Goal: Information Seeking & Learning: Find specific fact

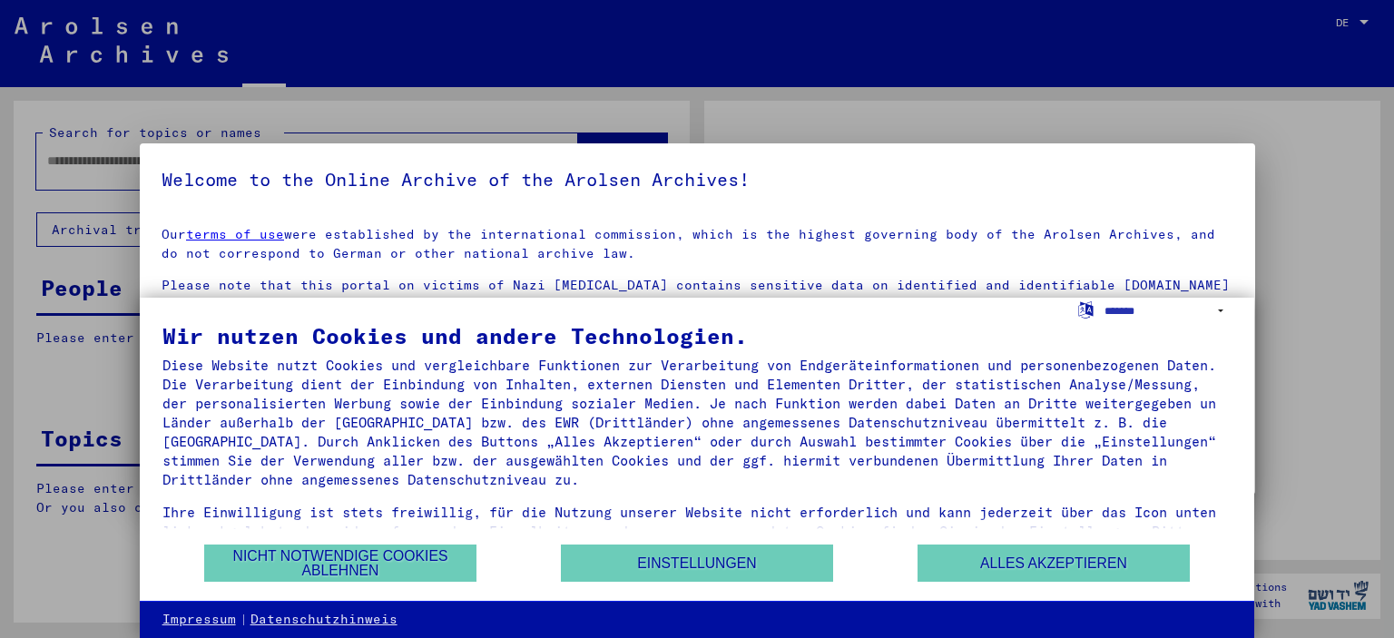
type input "**********"
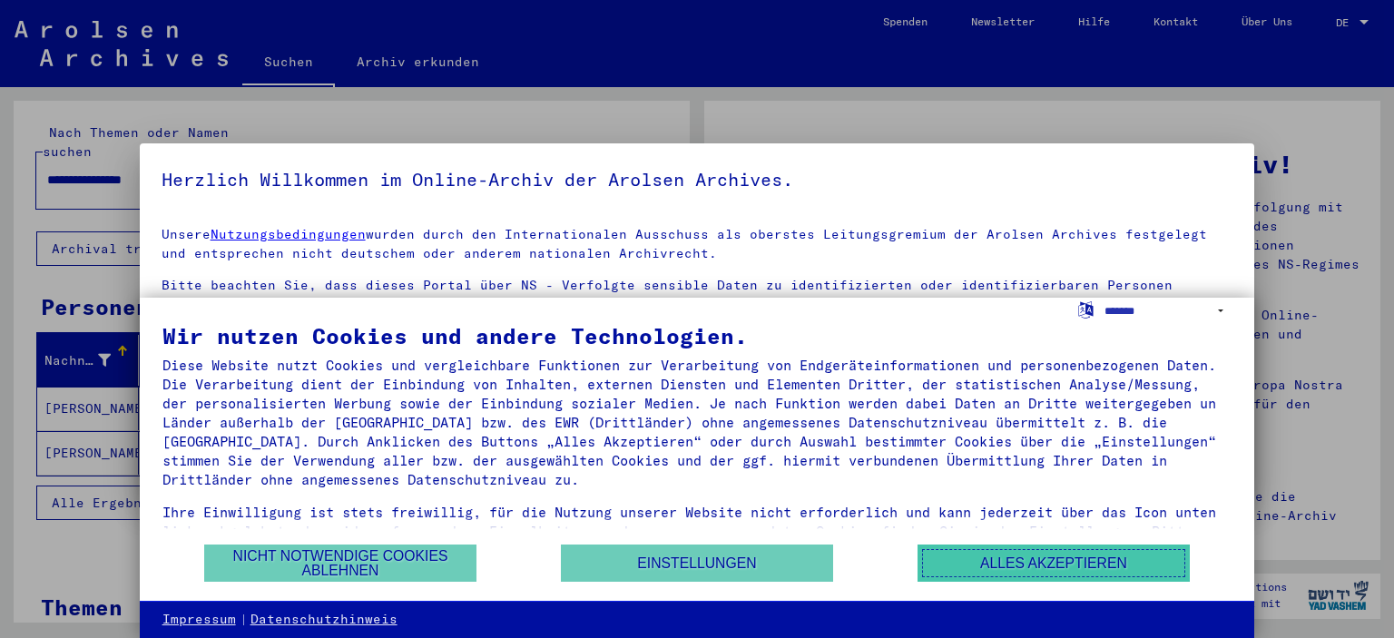
click at [1012, 565] on button "Alles akzeptieren" at bounding box center [1054, 563] width 272 height 37
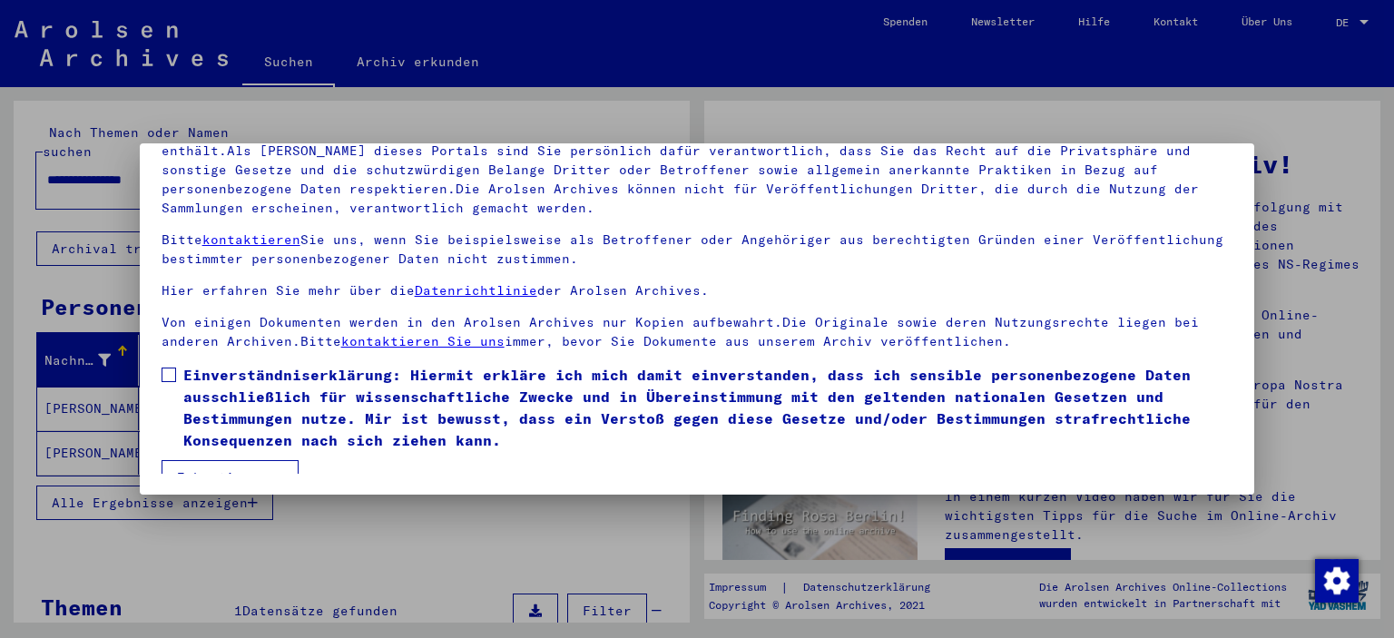
scroll to position [154, 0]
click at [1314, 85] on div at bounding box center [697, 319] width 1394 height 638
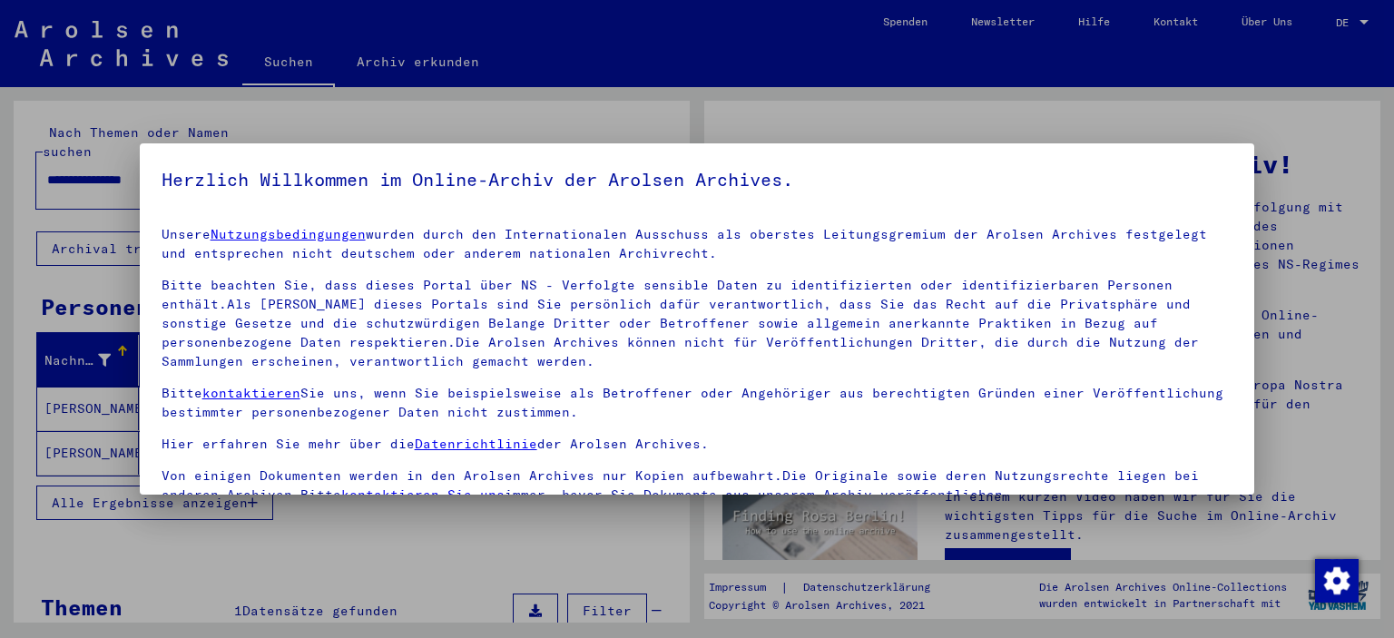
click at [1359, 18] on div at bounding box center [697, 319] width 1394 height 638
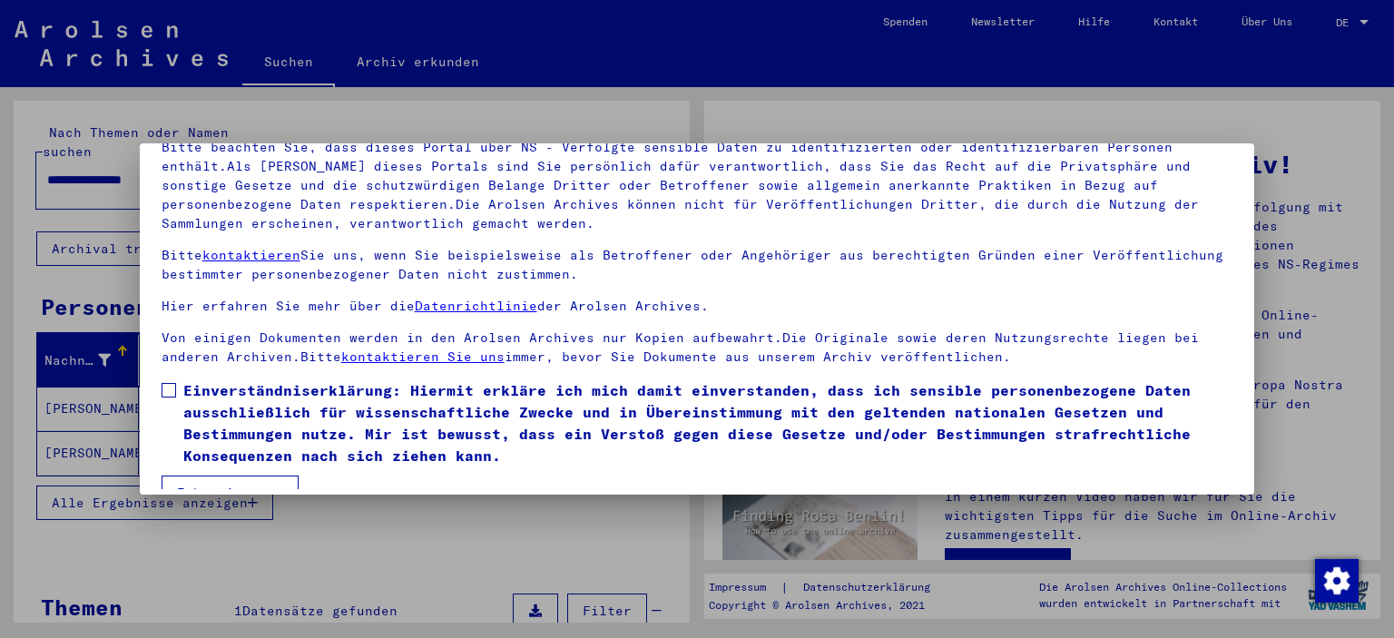
scroll to position [154, 0]
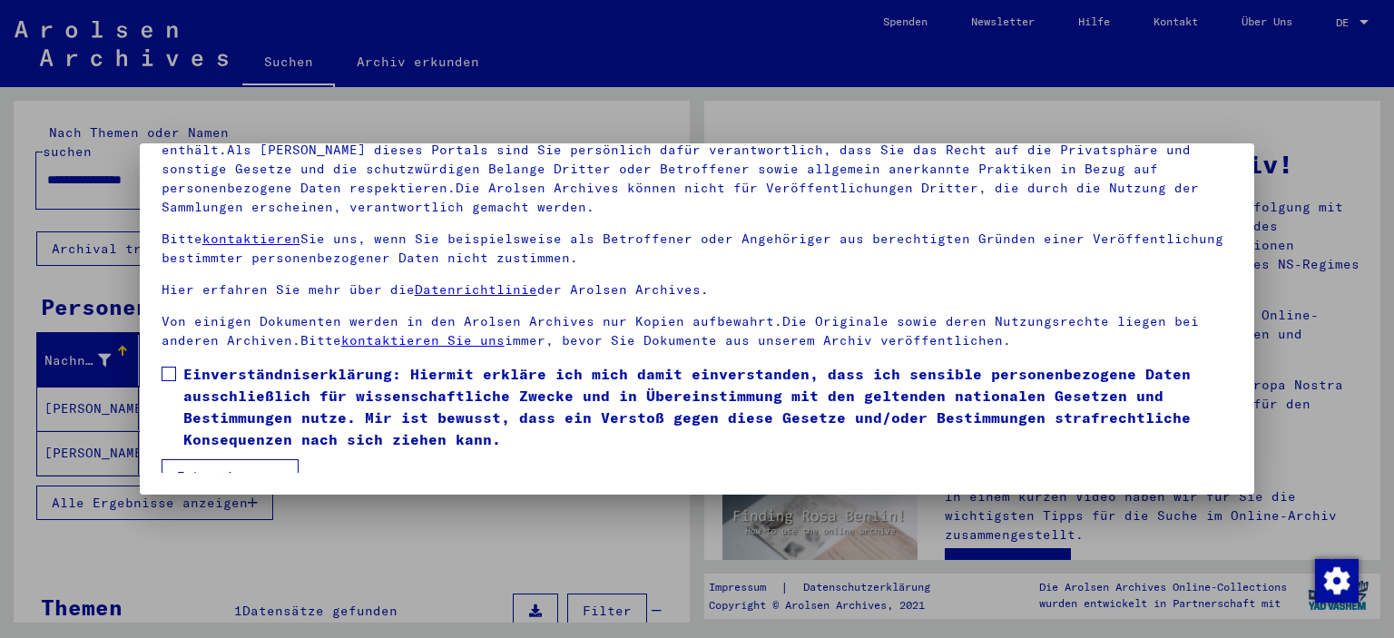
click at [224, 374] on span "Einverständniserklärung: Hiermit erkläre ich mich damit einverstanden, dass ich…" at bounding box center [708, 406] width 1050 height 87
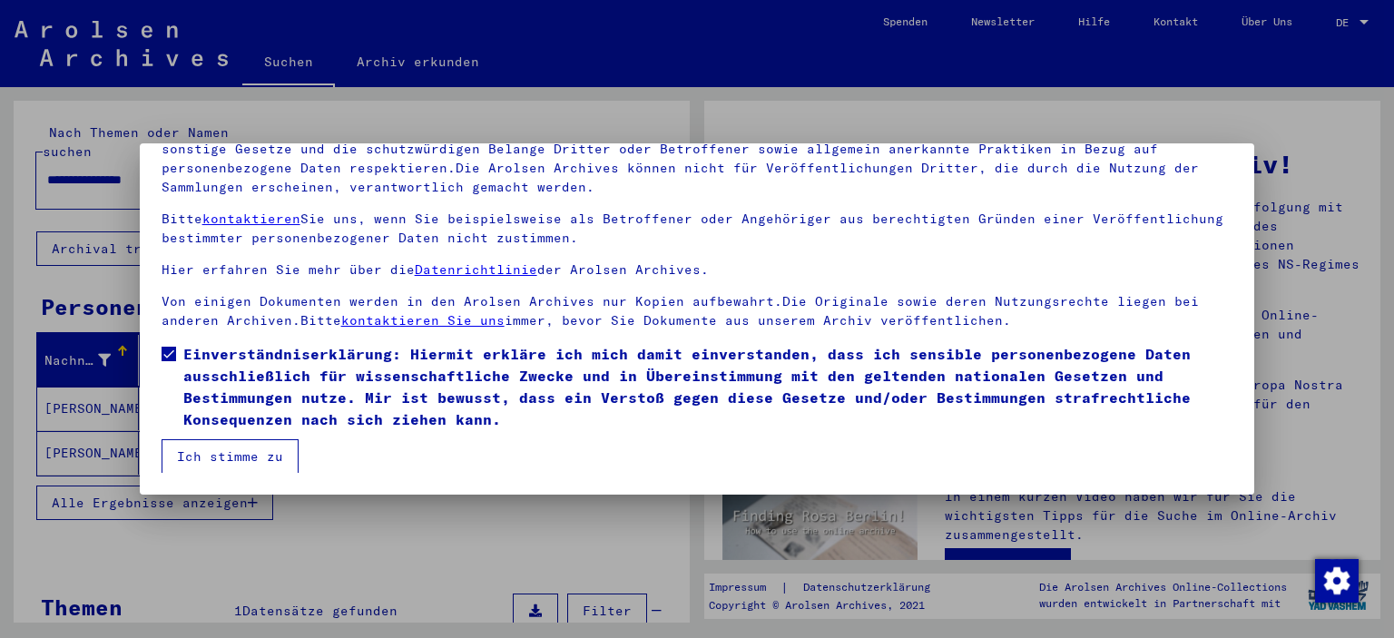
click at [254, 446] on button "Ich stimme zu" at bounding box center [230, 456] width 137 height 34
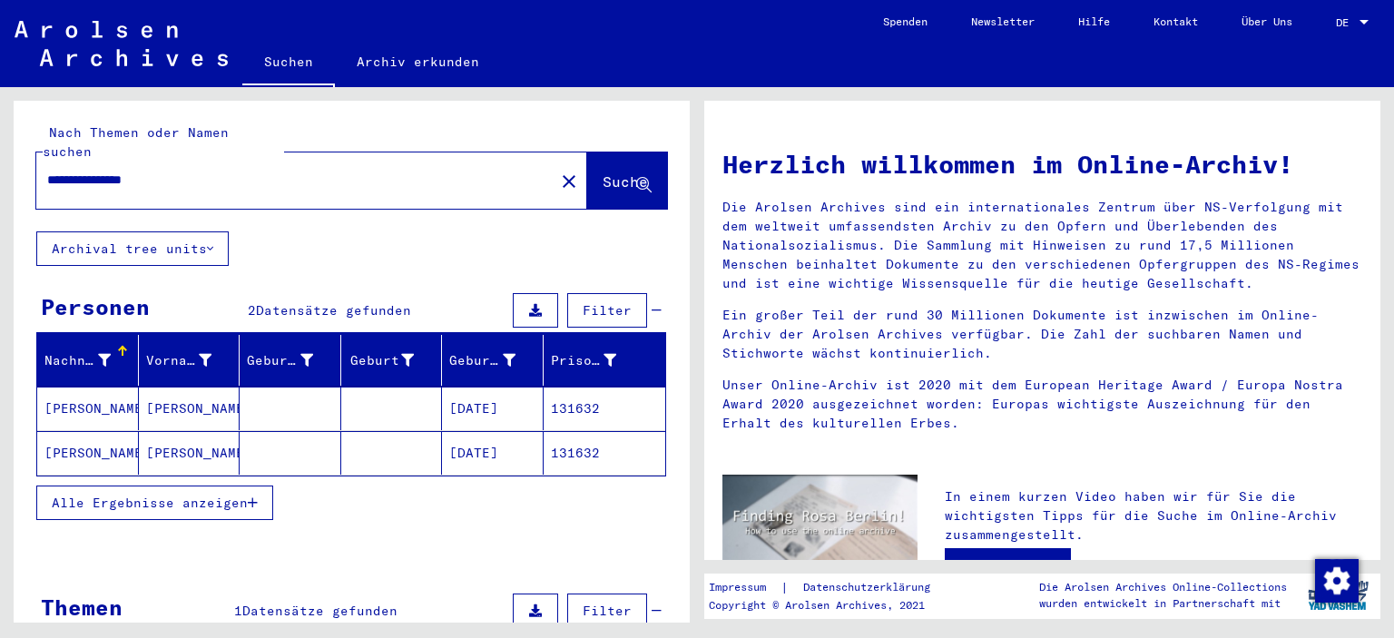
click at [1365, 20] on div at bounding box center [1364, 22] width 9 height 5
click at [1342, 42] on span "English" at bounding box center [1333, 32] width 74 height 33
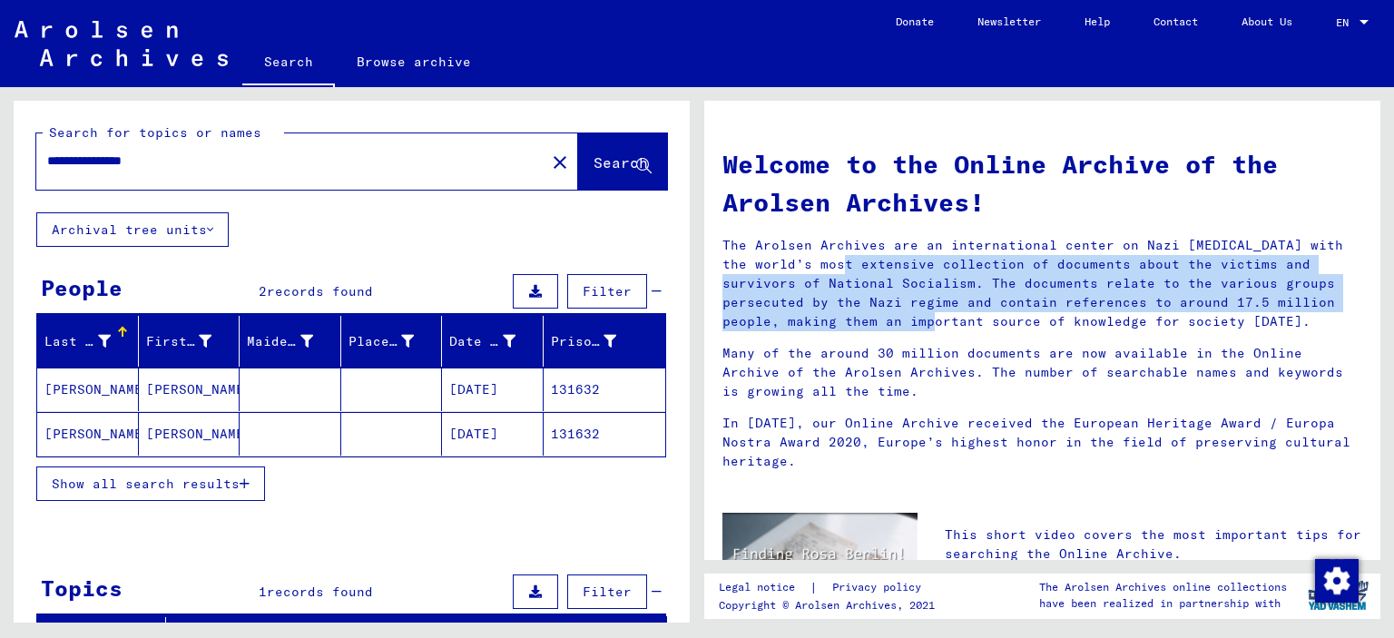
drag, startPoint x: 1358, startPoint y: 250, endPoint x: 1374, endPoint y: 307, distance: 59.5
click at [1374, 307] on div "Welcome to the Online Archive of the Arolsen Archives! The Arolsen Archives are…" at bounding box center [1042, 330] width 676 height 459
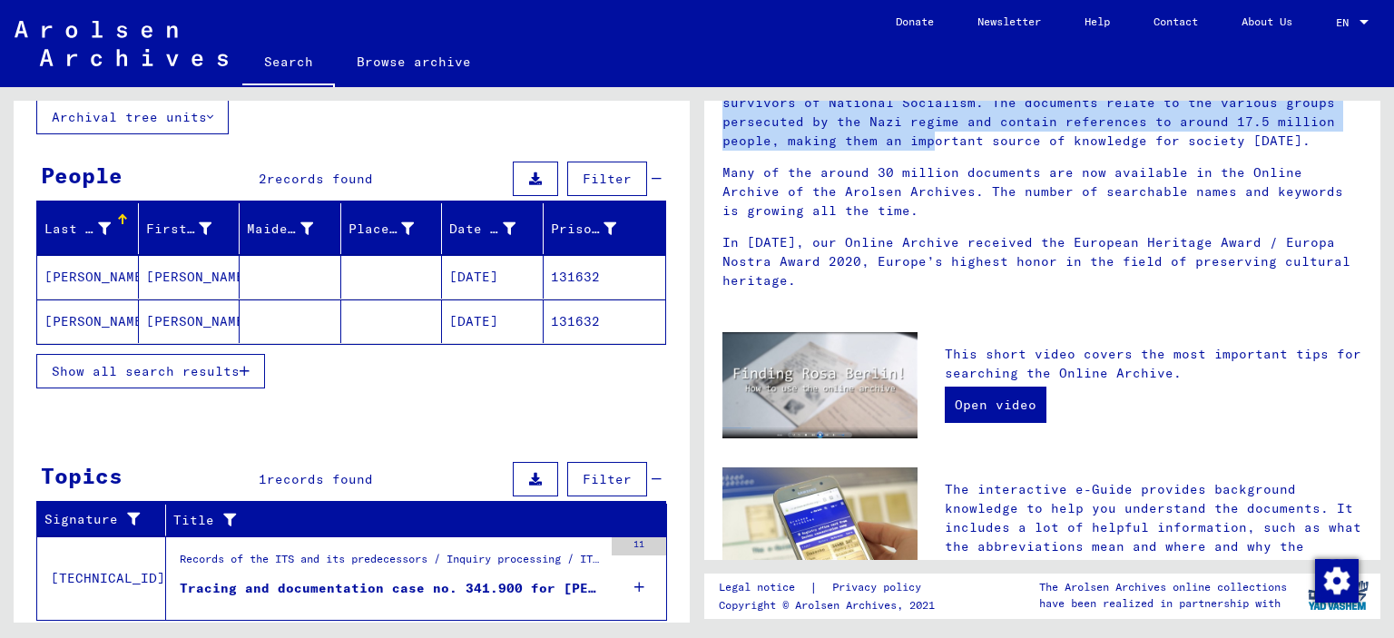
scroll to position [113, 0]
click at [87, 271] on mat-cell "[PERSON_NAME]" at bounding box center [88, 277] width 102 height 44
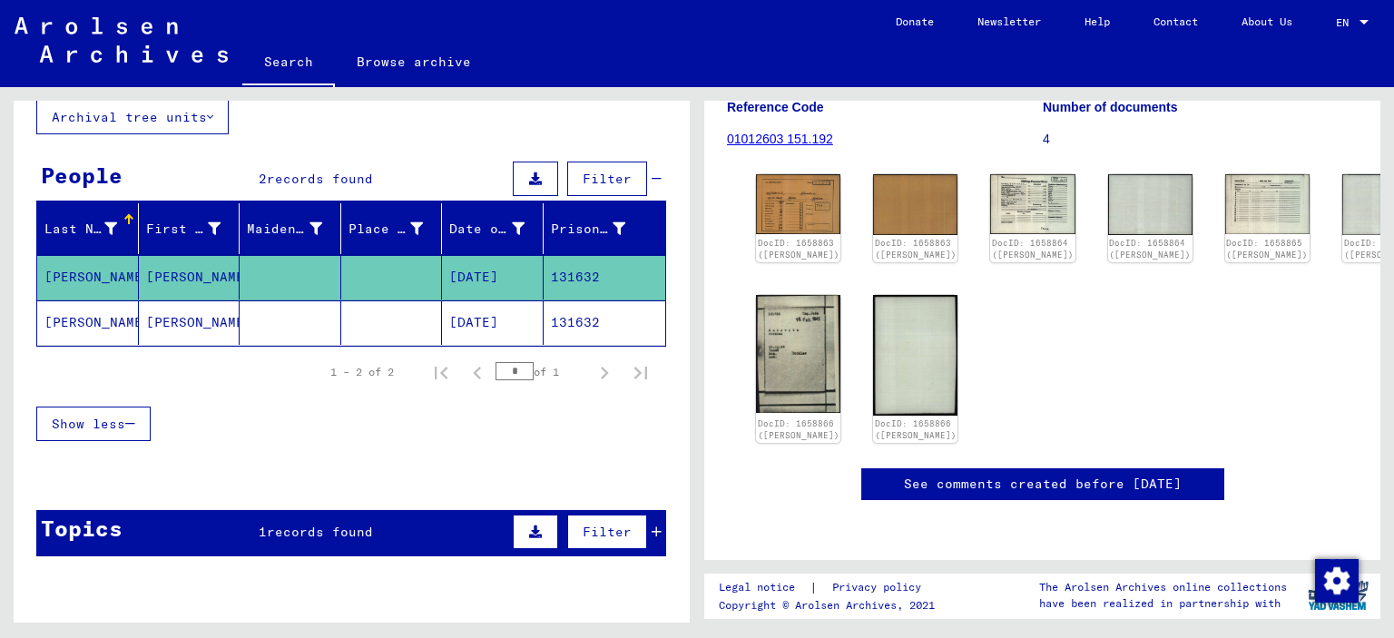
scroll to position [402, 0]
drag, startPoint x: 1388, startPoint y: 353, endPoint x: 529, endPoint y: 308, distance: 860.0
click at [1262, 351] on div "1 Incarceration Documents / 1.1 Camps and Ghettos / [DATE] Mauthausen Concentra…" at bounding box center [1046, 355] width 697 height 536
click at [91, 314] on mat-cell "[PERSON_NAME]" at bounding box center [88, 322] width 102 height 44
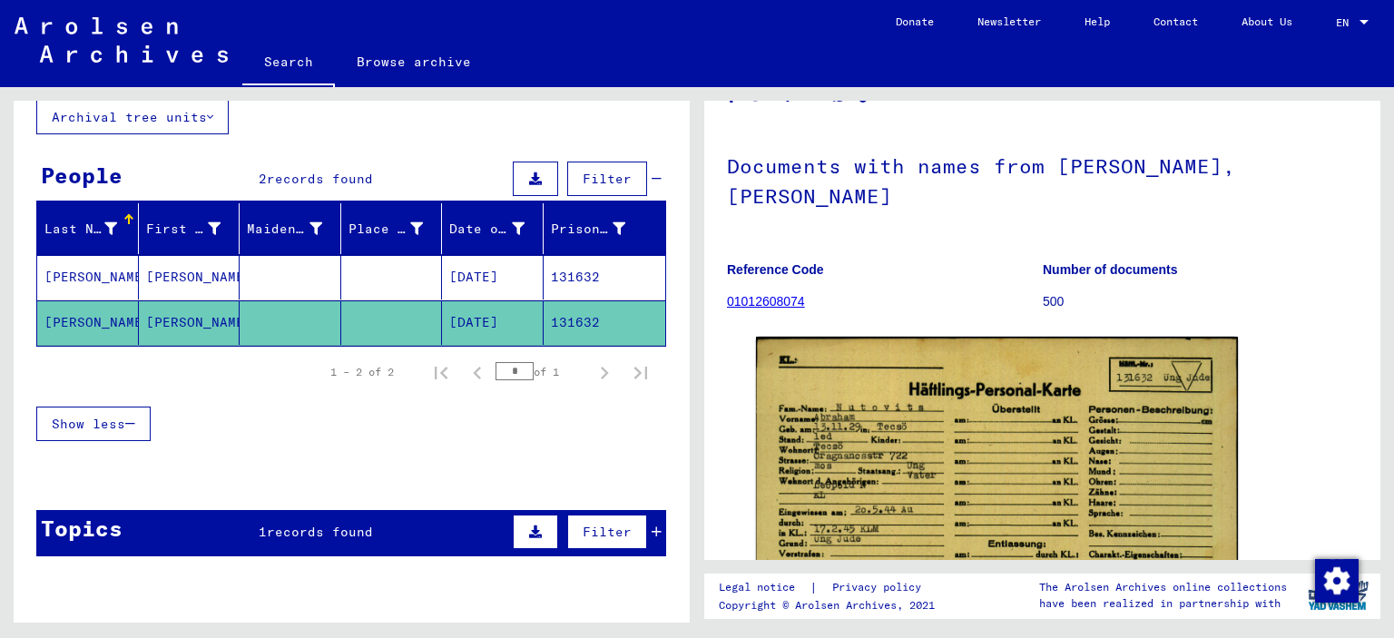
scroll to position [54, 0]
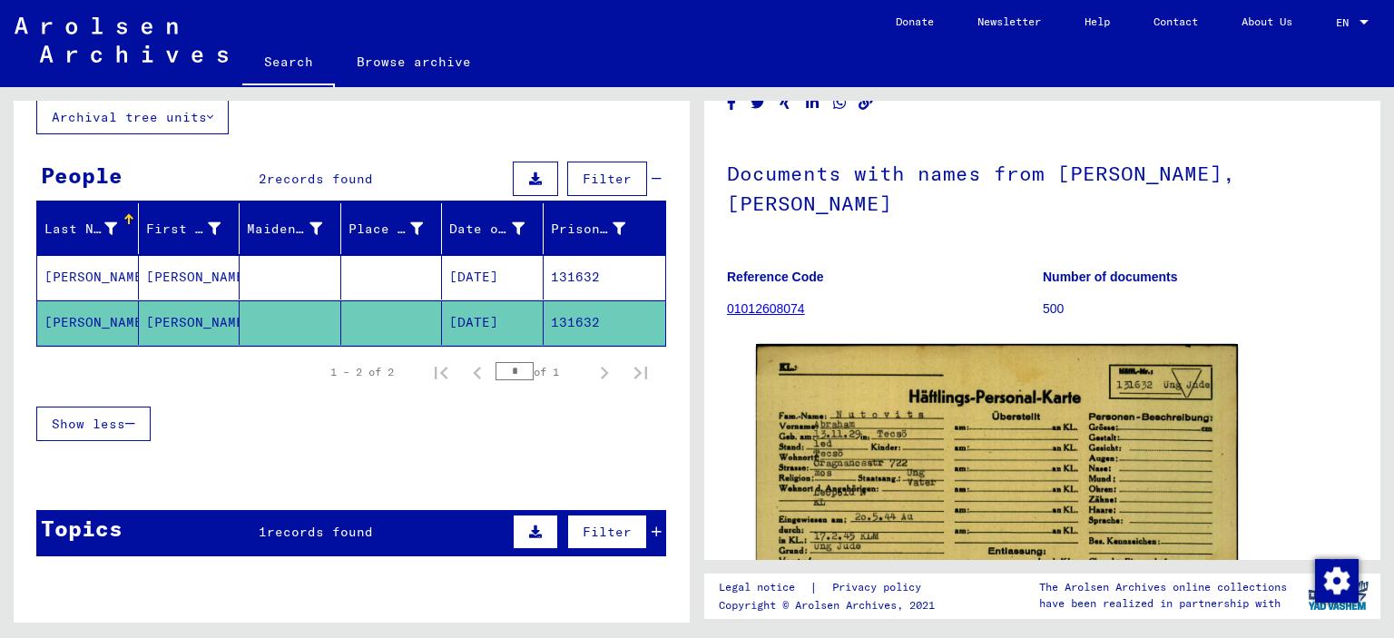
click at [84, 264] on mat-cell "[PERSON_NAME]" at bounding box center [88, 277] width 102 height 44
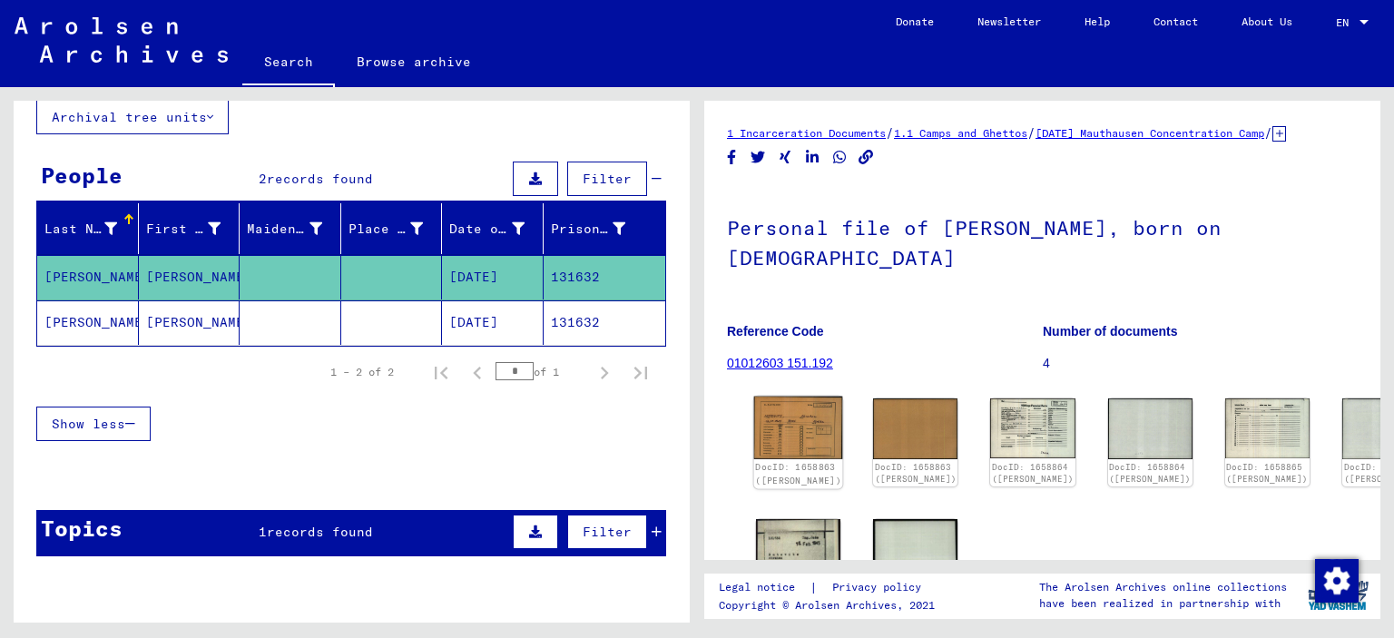
click at [798, 431] on img at bounding box center [798, 428] width 89 height 63
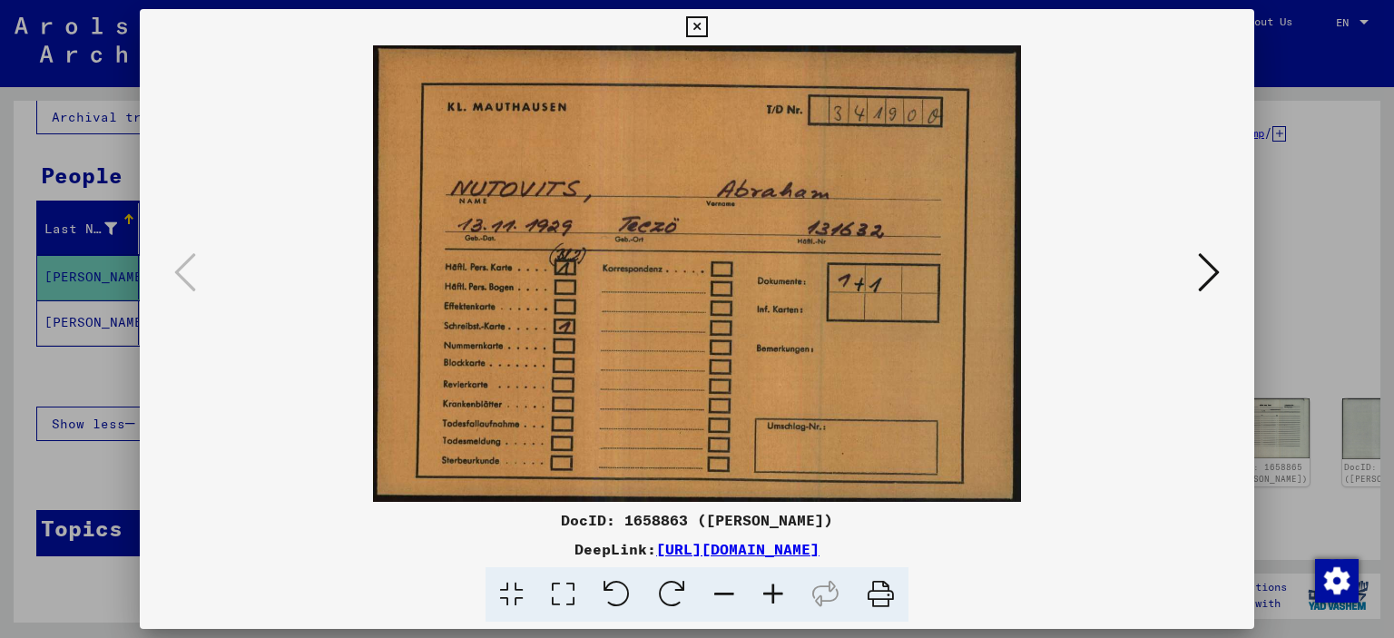
click at [1216, 275] on icon at bounding box center [1209, 273] width 22 height 44
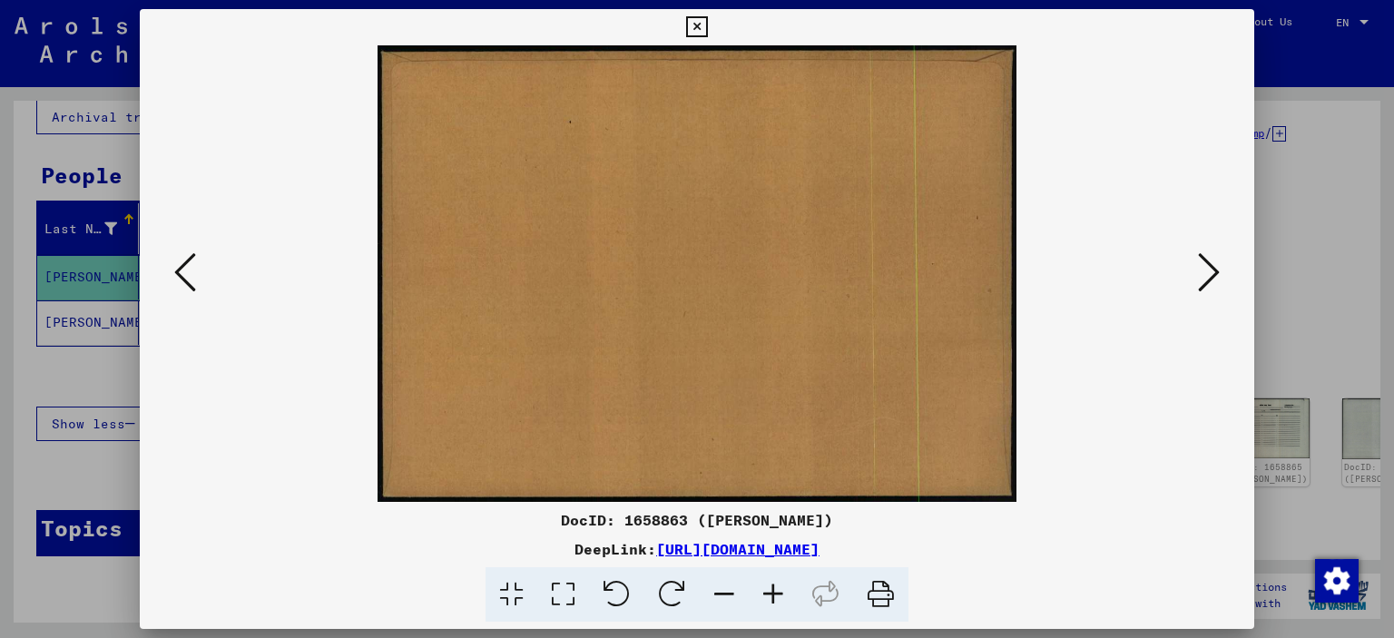
click at [1216, 275] on icon at bounding box center [1209, 273] width 22 height 44
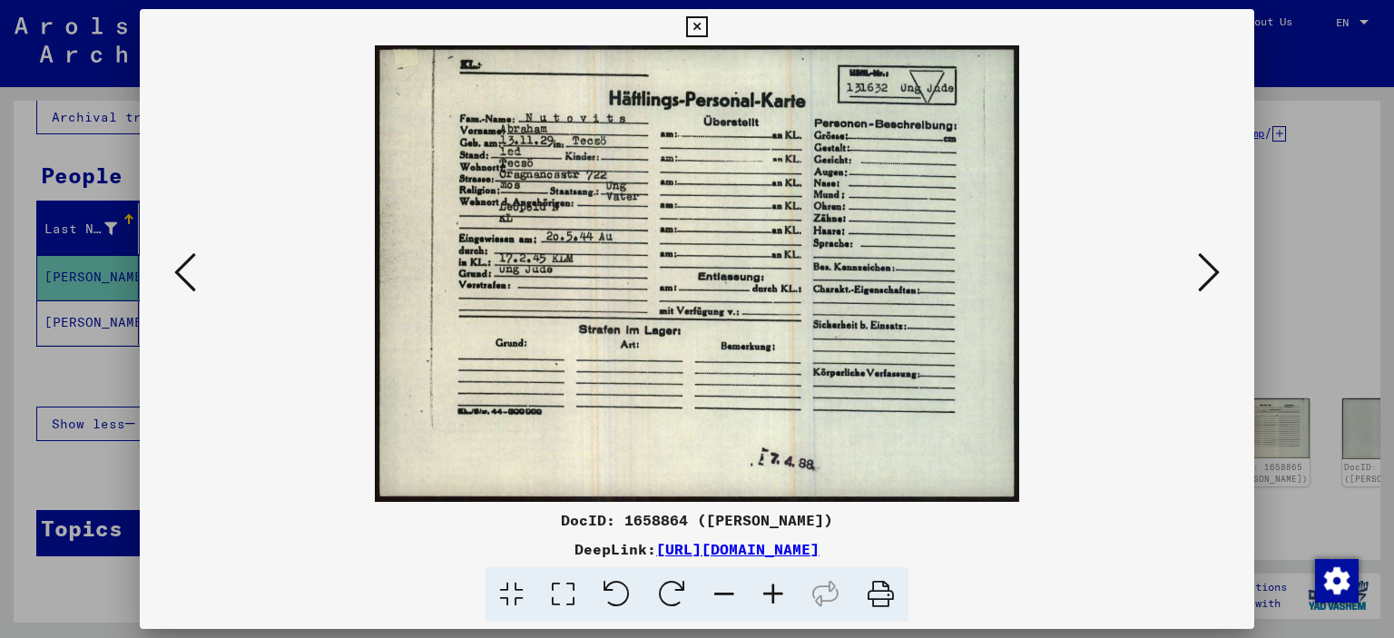
click at [1216, 275] on icon at bounding box center [1209, 273] width 22 height 44
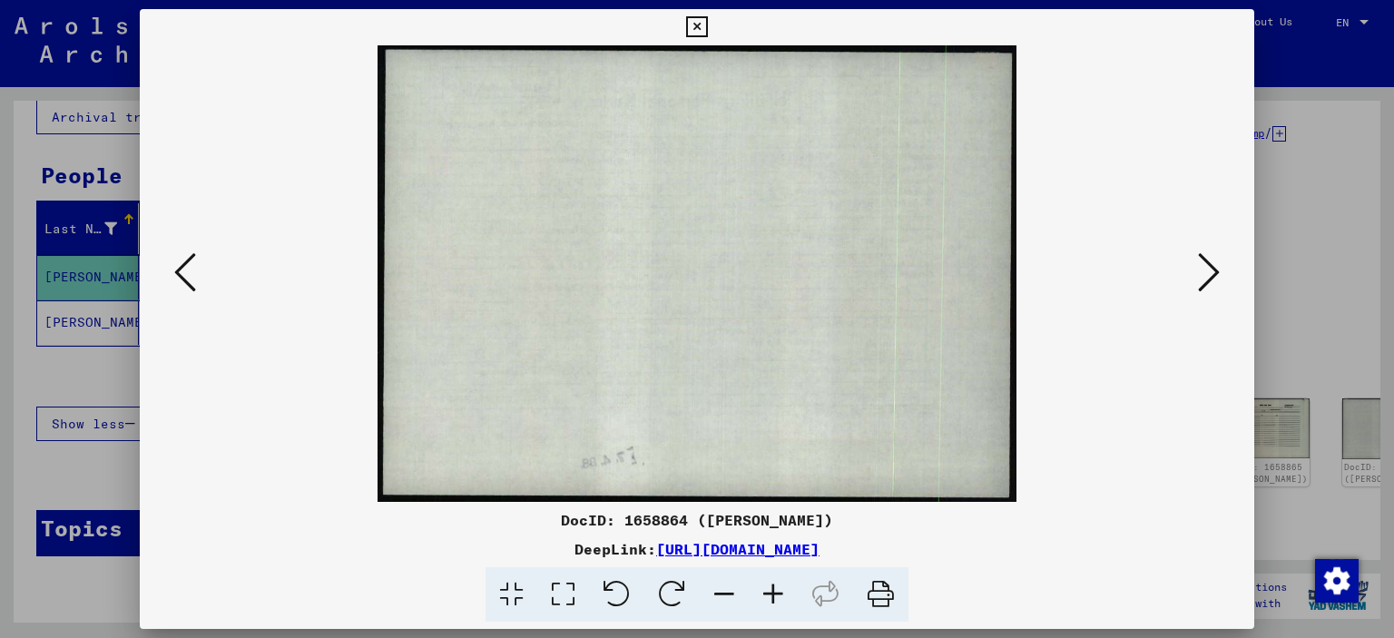
click at [1216, 275] on icon at bounding box center [1209, 273] width 22 height 44
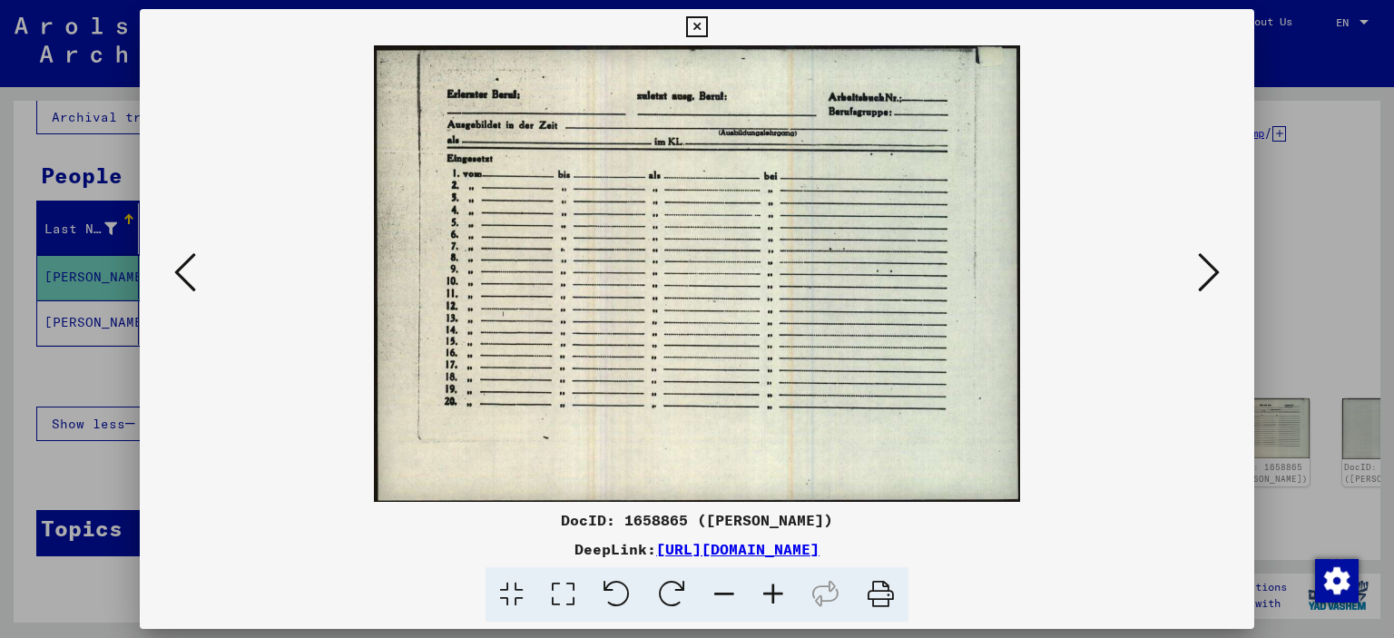
click at [1216, 275] on icon at bounding box center [1209, 273] width 22 height 44
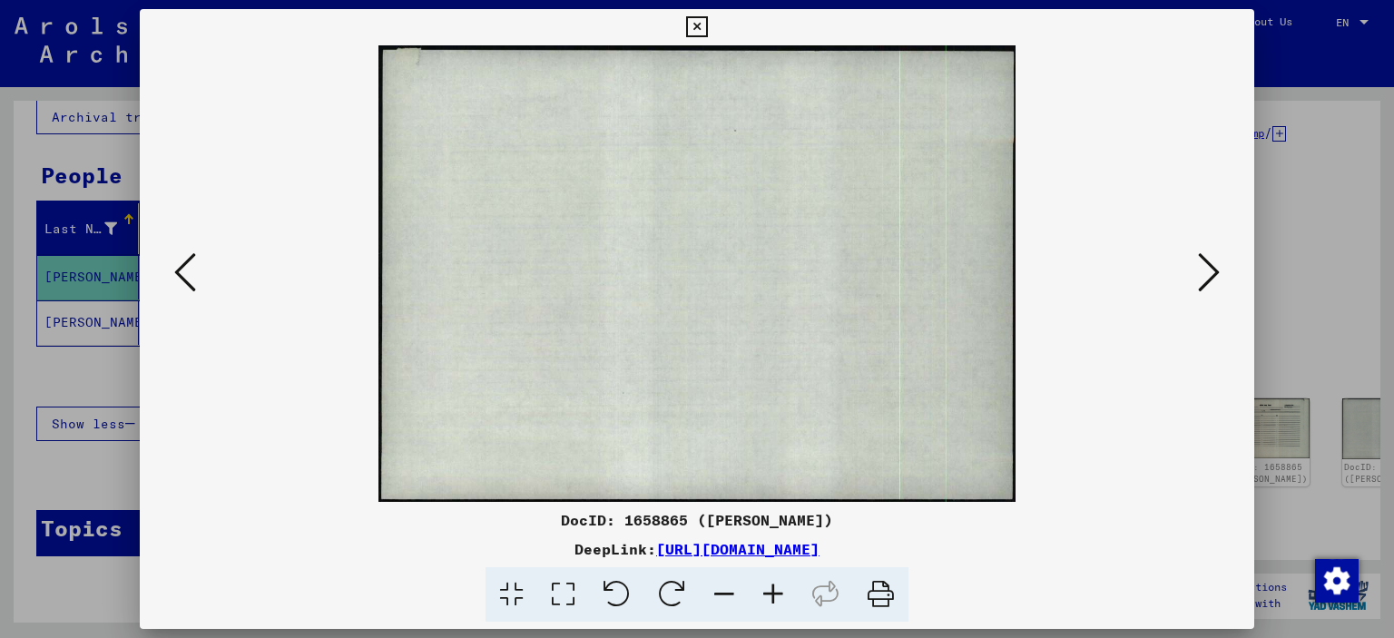
click at [1216, 275] on icon at bounding box center [1209, 273] width 22 height 44
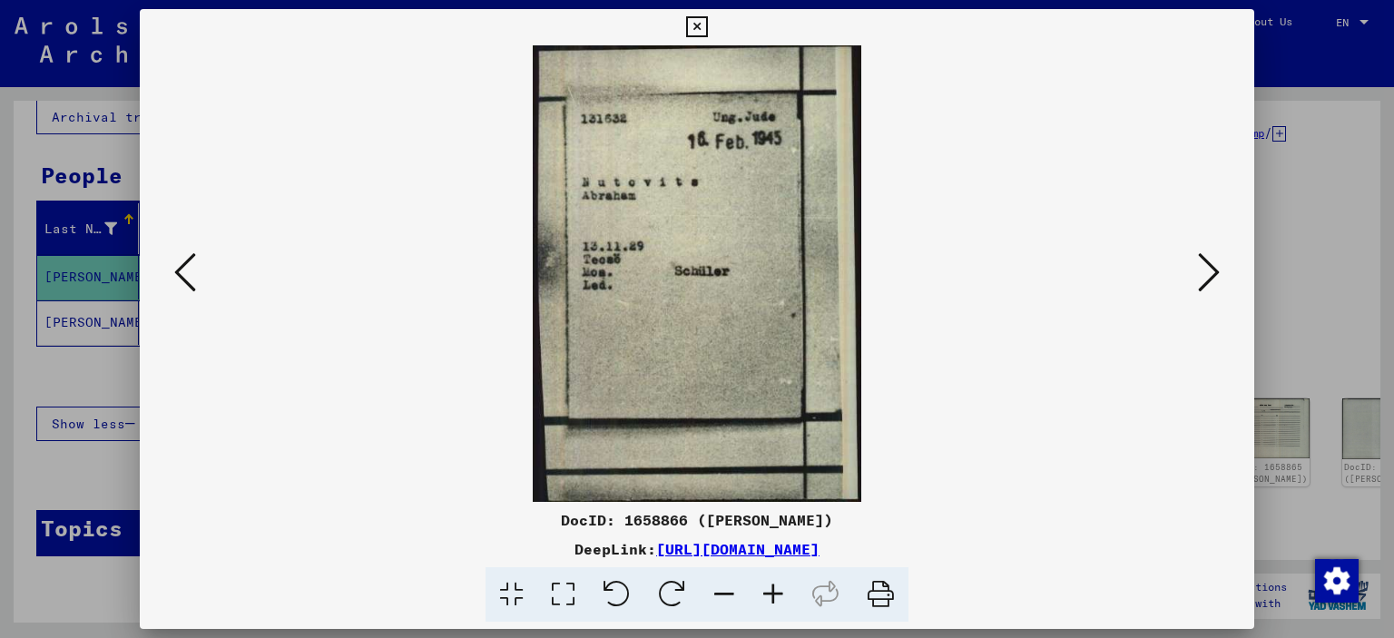
click at [1216, 275] on icon at bounding box center [1209, 273] width 22 height 44
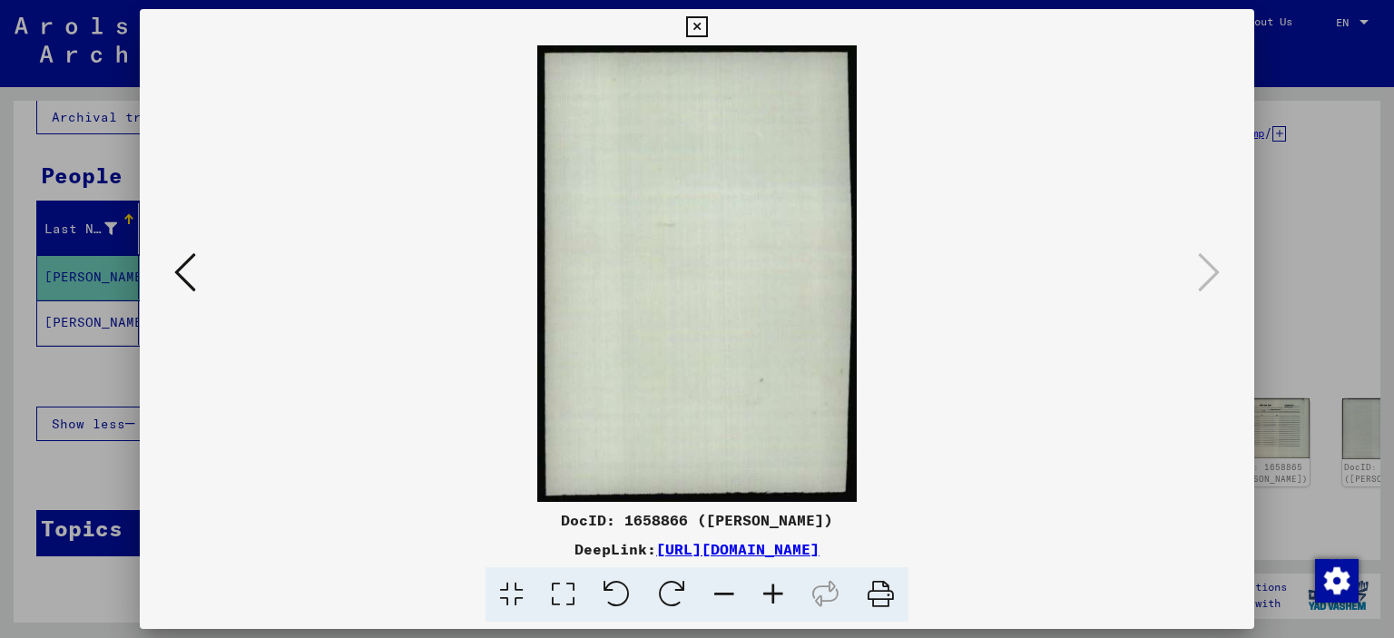
click at [1297, 226] on div at bounding box center [697, 319] width 1394 height 638
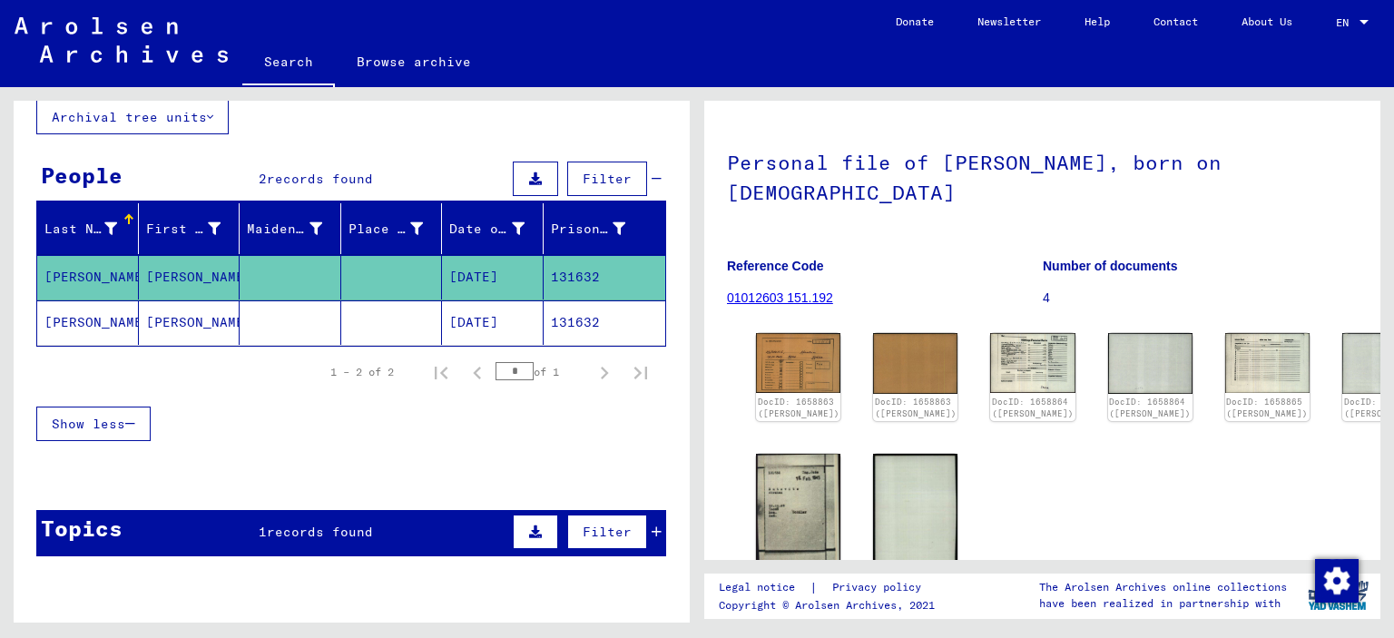
scroll to position [36, 0]
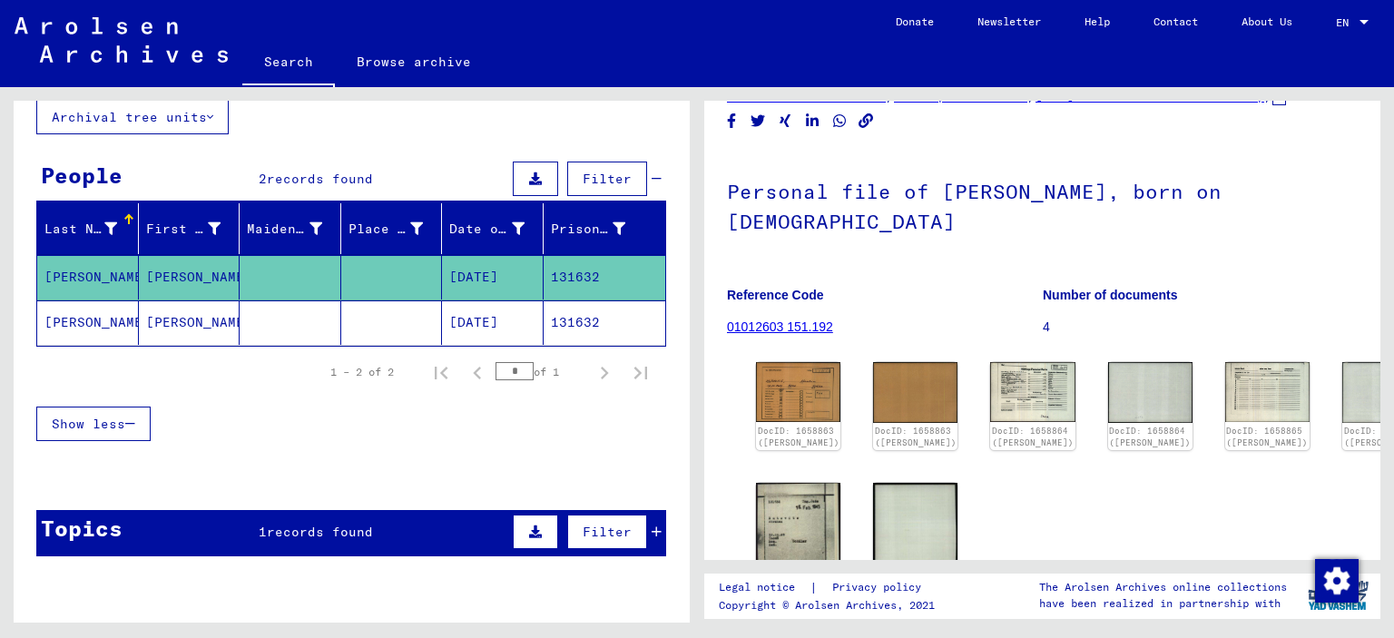
click at [104, 325] on mat-cell "[PERSON_NAME]" at bounding box center [88, 322] width 102 height 44
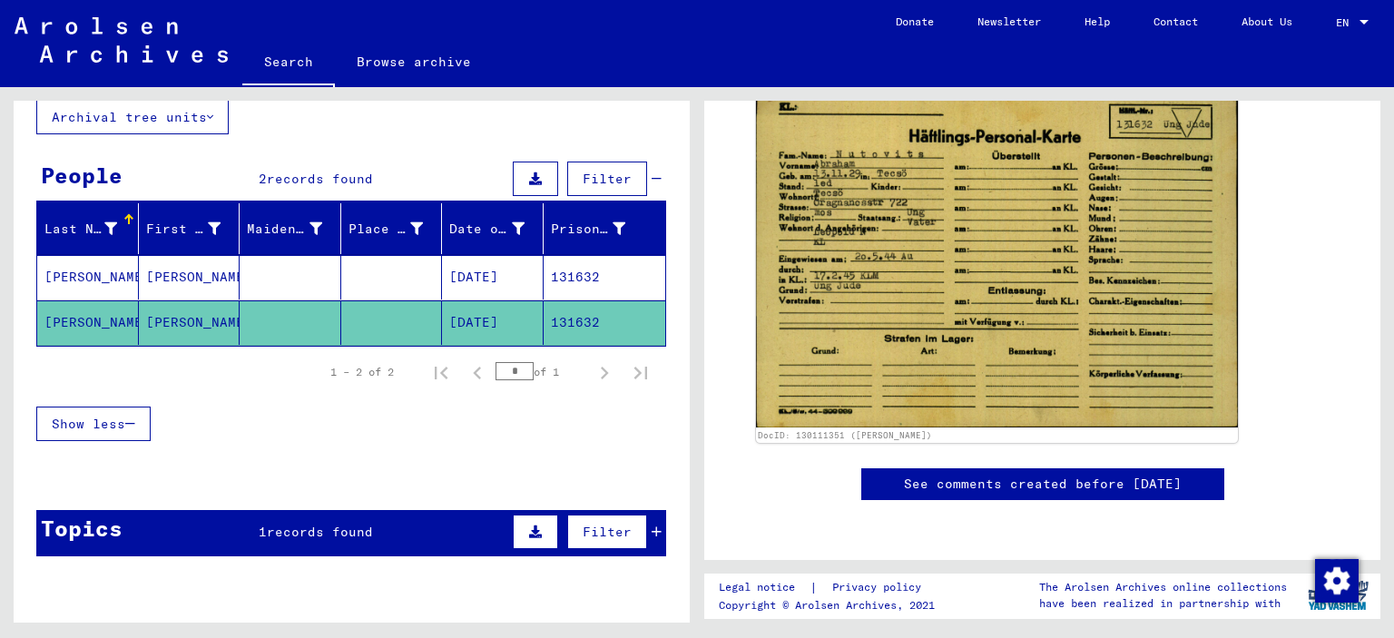
scroll to position [370, 0]
click at [287, 290] on mat-cell at bounding box center [291, 277] width 102 height 44
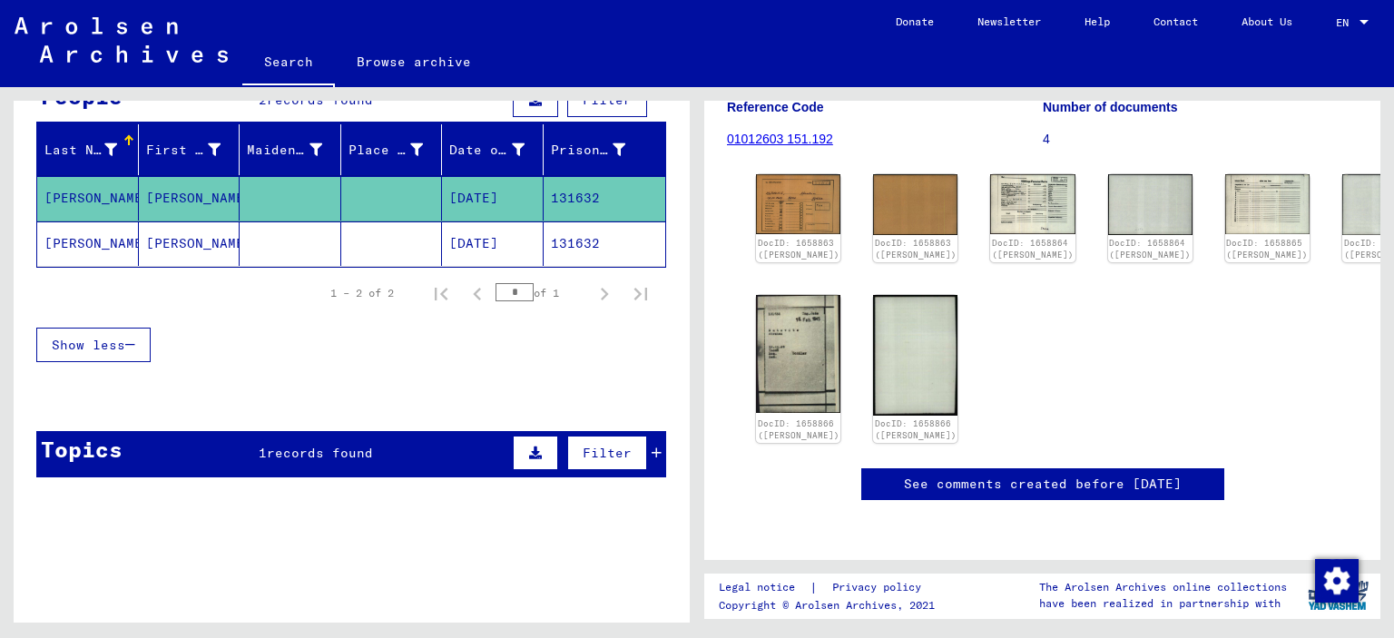
scroll to position [196, 0]
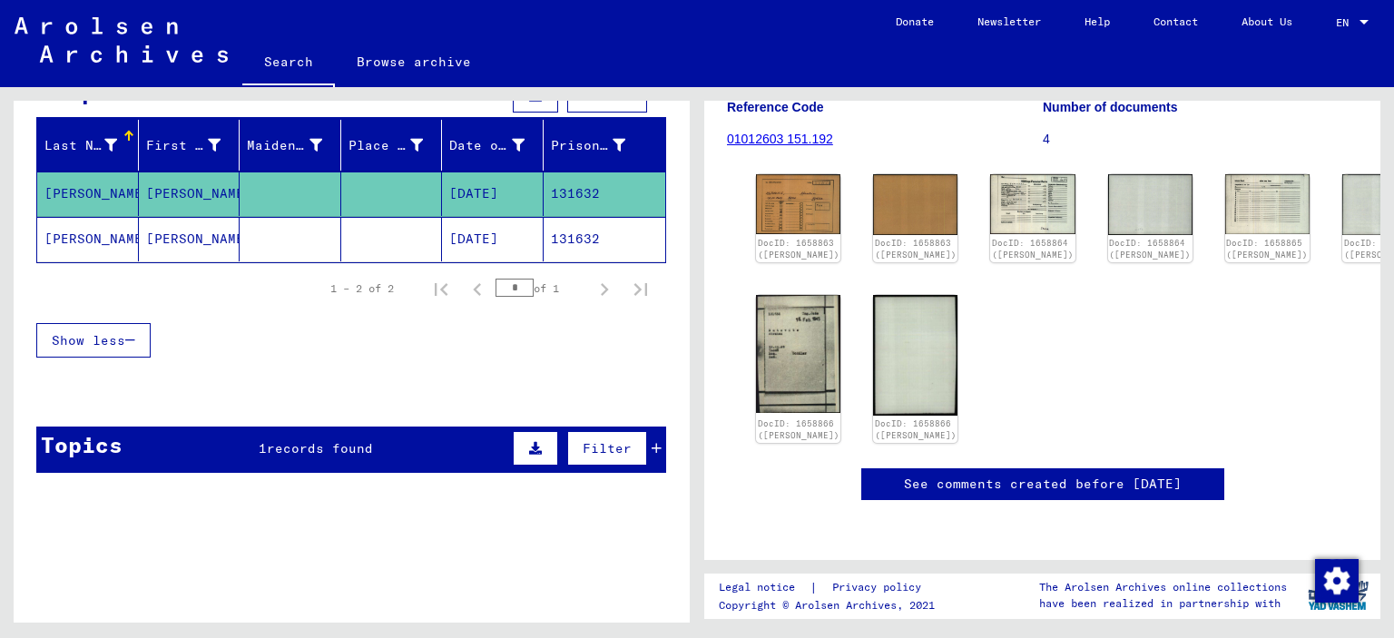
click at [135, 340] on icon "button" at bounding box center [130, 340] width 10 height 13
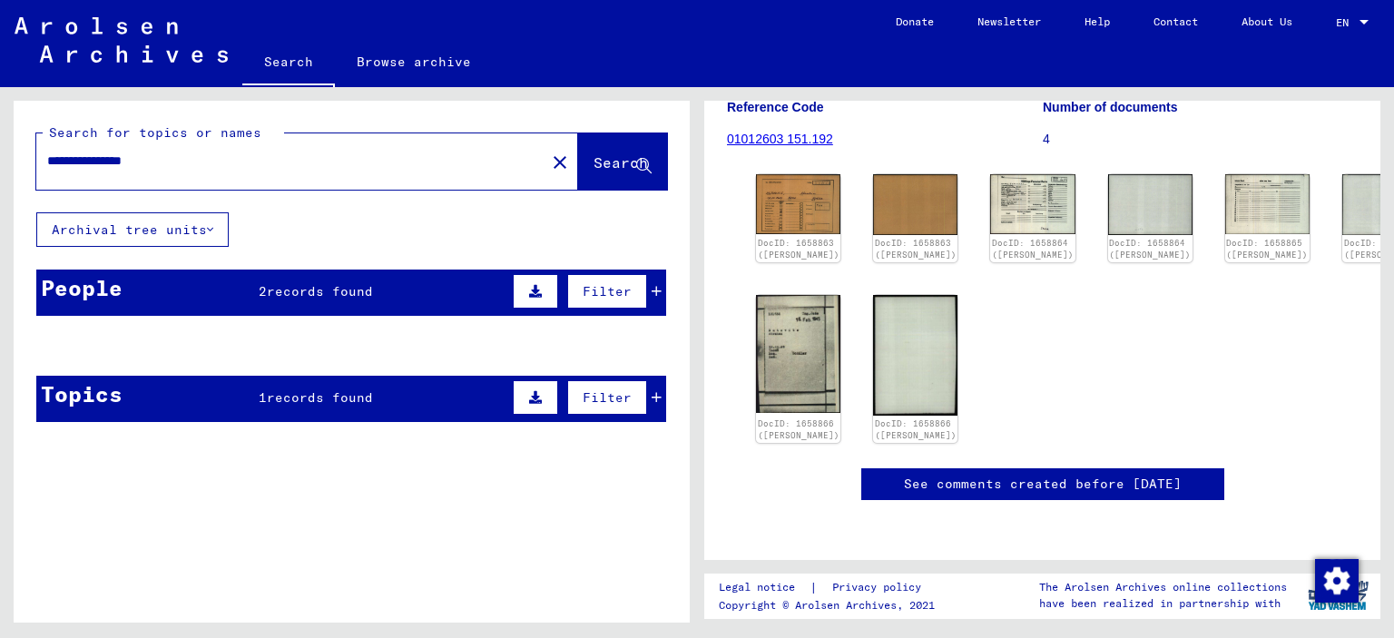
scroll to position [0, 0]
click at [334, 403] on mat-cell at bounding box center [291, 390] width 102 height 44
click at [182, 401] on mat-cell "[PERSON_NAME]" at bounding box center [190, 390] width 102 height 44
click at [276, 395] on mat-cell at bounding box center [291, 390] width 102 height 44
click at [263, 286] on span "2" at bounding box center [263, 291] width 8 height 16
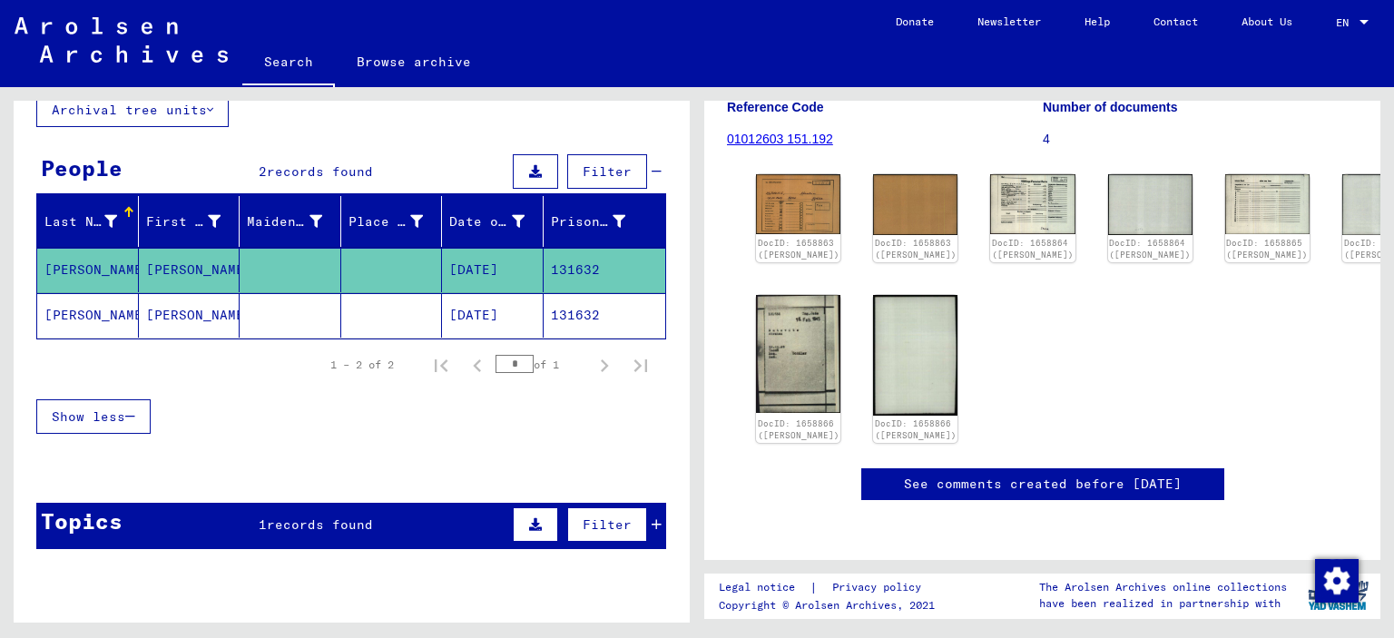
scroll to position [131, 0]
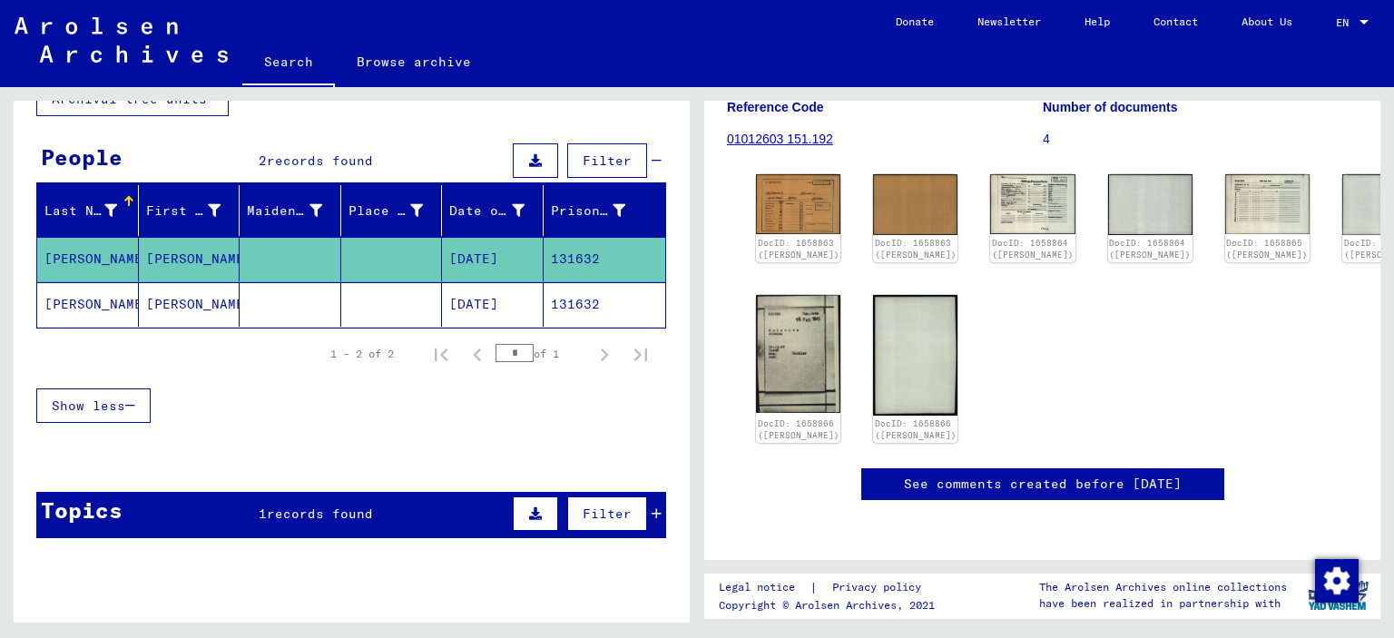
click at [241, 500] on div "Topics 1 records found Filter" at bounding box center [351, 515] width 630 height 46
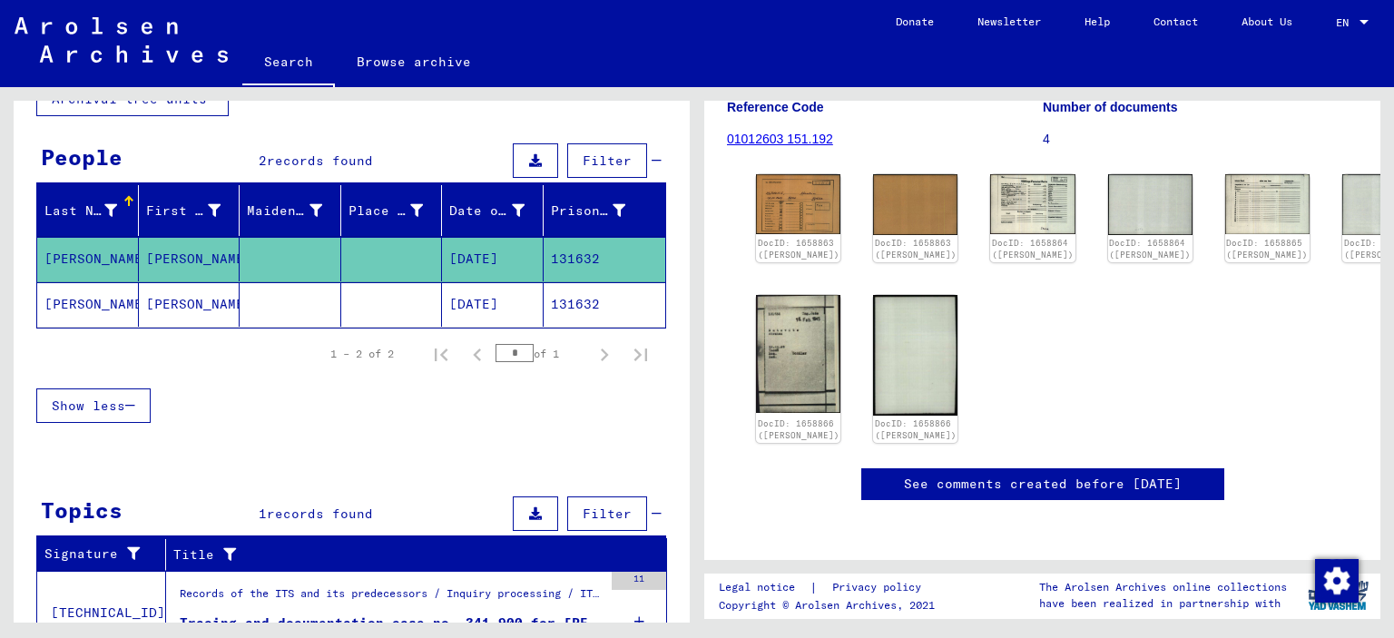
scroll to position [211, 0]
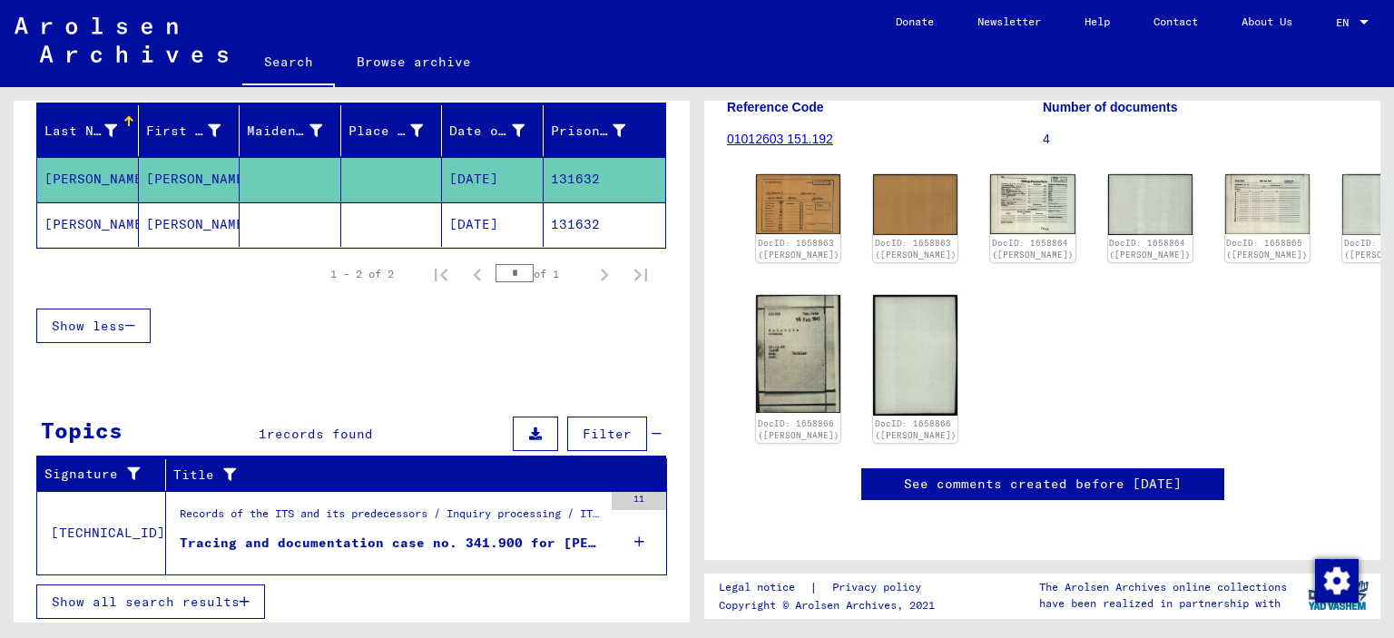
click at [328, 534] on div "Tracing and documentation case no. 341.900 for [PERSON_NAME] born [DEMOGRAPHIC_…" at bounding box center [391, 543] width 423 height 19
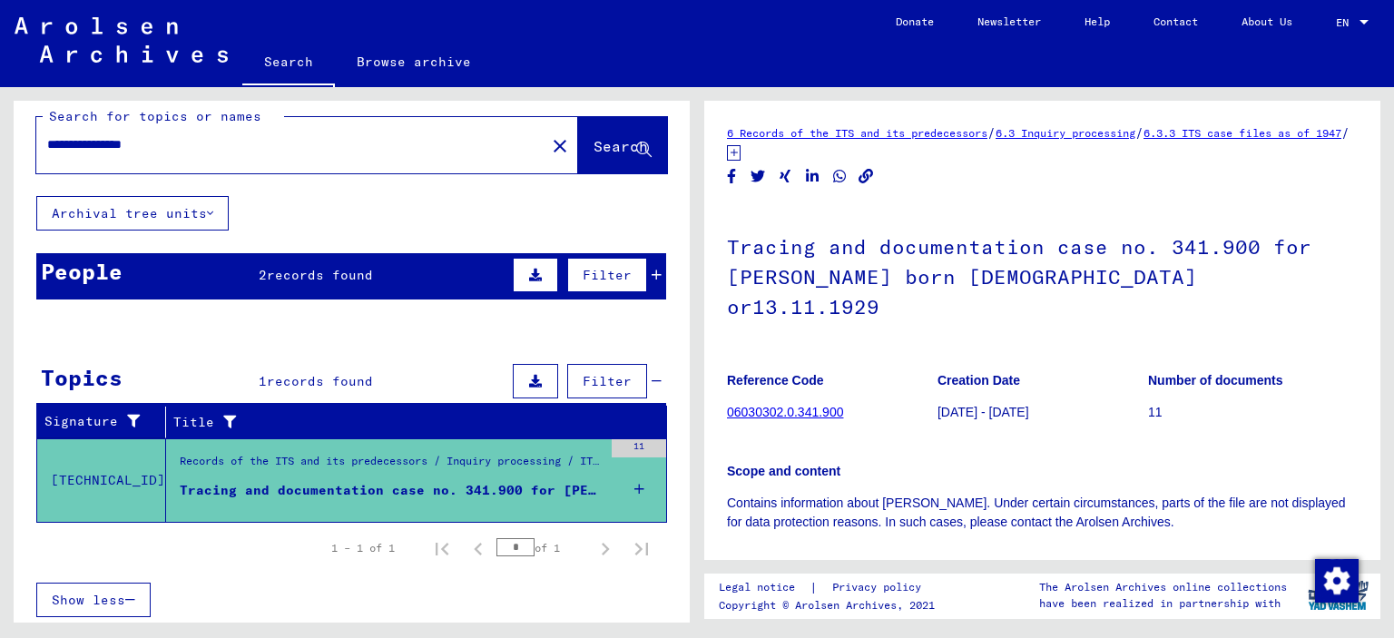
click at [320, 275] on span "records found" at bounding box center [320, 275] width 106 height 16
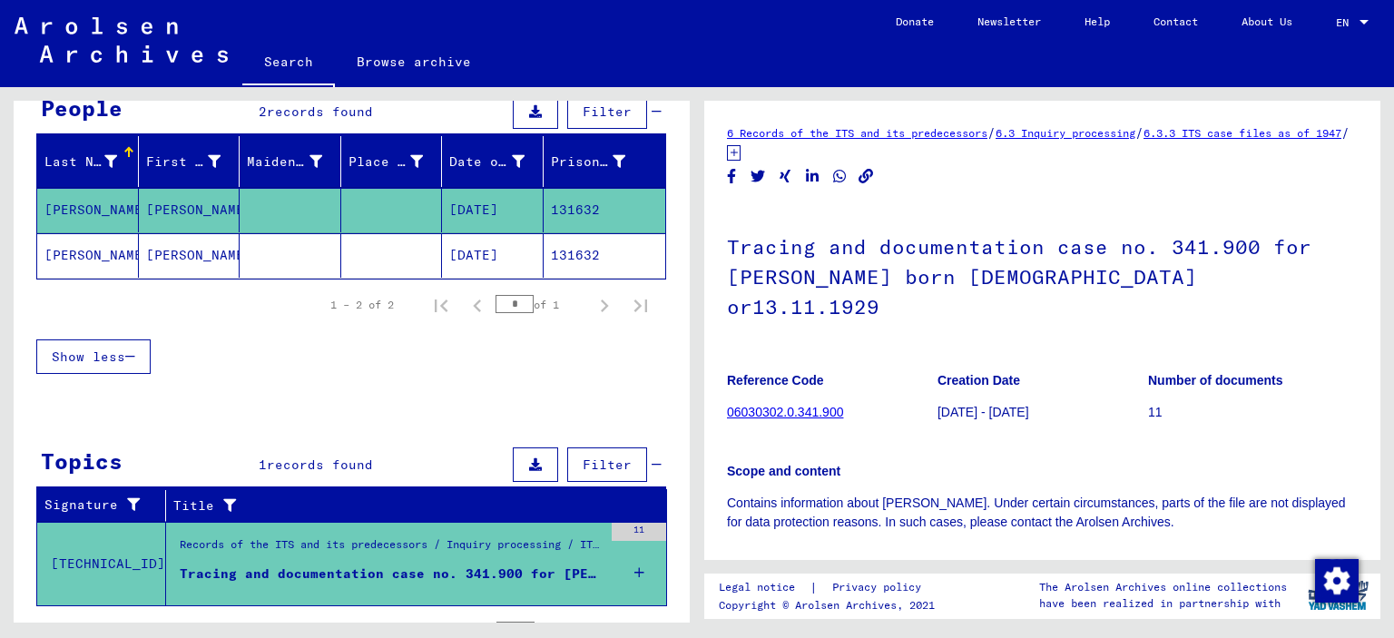
scroll to position [211, 0]
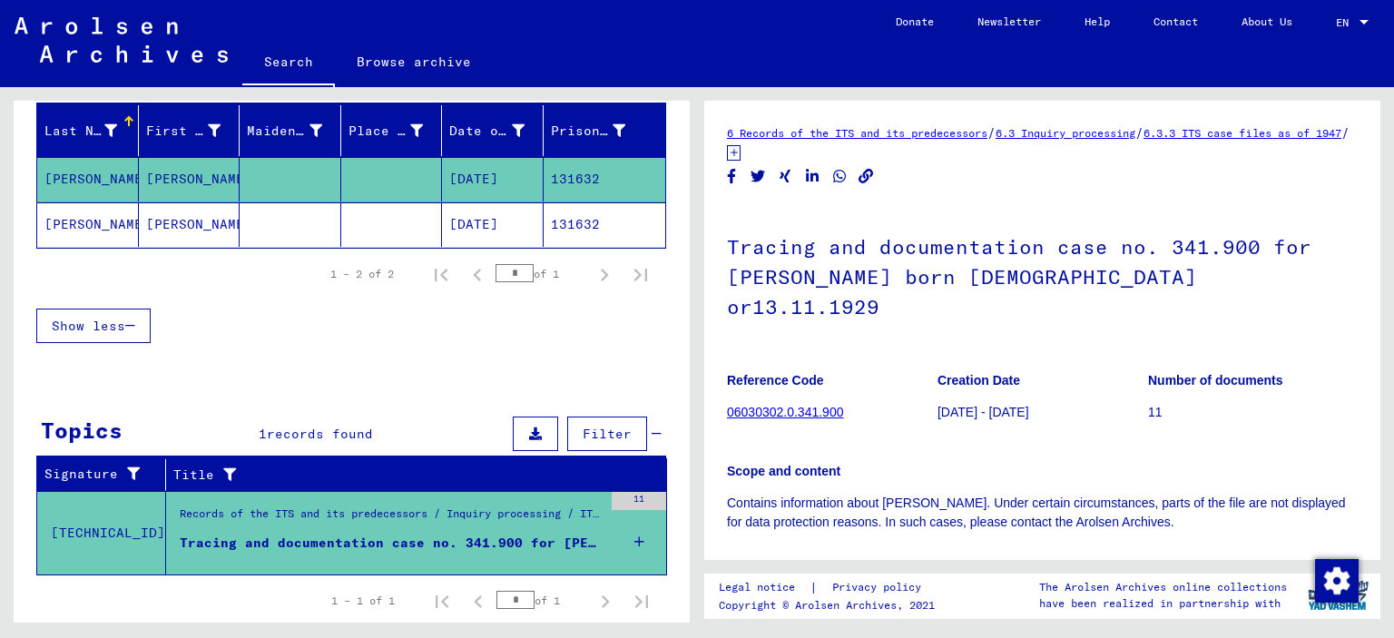
click at [98, 224] on mat-cell "[PERSON_NAME]" at bounding box center [88, 224] width 102 height 44
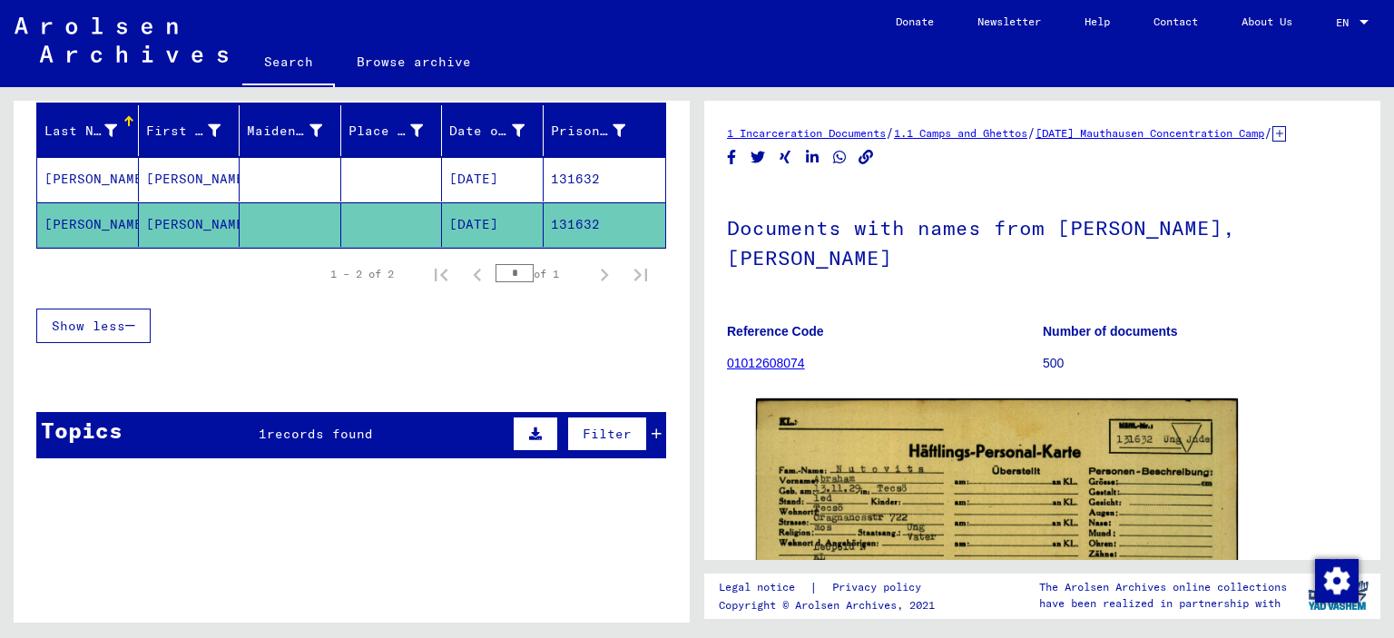
click at [219, 300] on div "Show less" at bounding box center [351, 326] width 630 height 53
click at [225, 421] on div "Topics 1 records found Filter" at bounding box center [351, 435] width 630 height 46
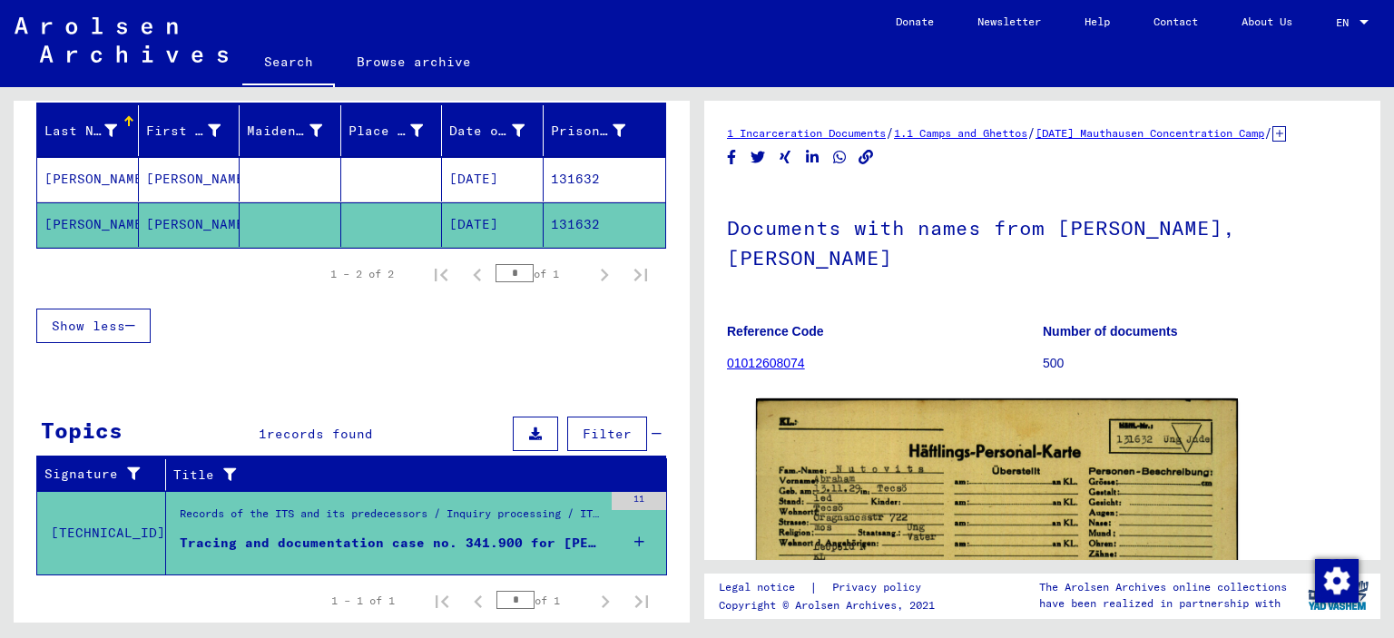
click at [251, 512] on div "Records of the ITS and its predecessors / Inquiry processing / ITS case files a…" at bounding box center [391, 518] width 423 height 25
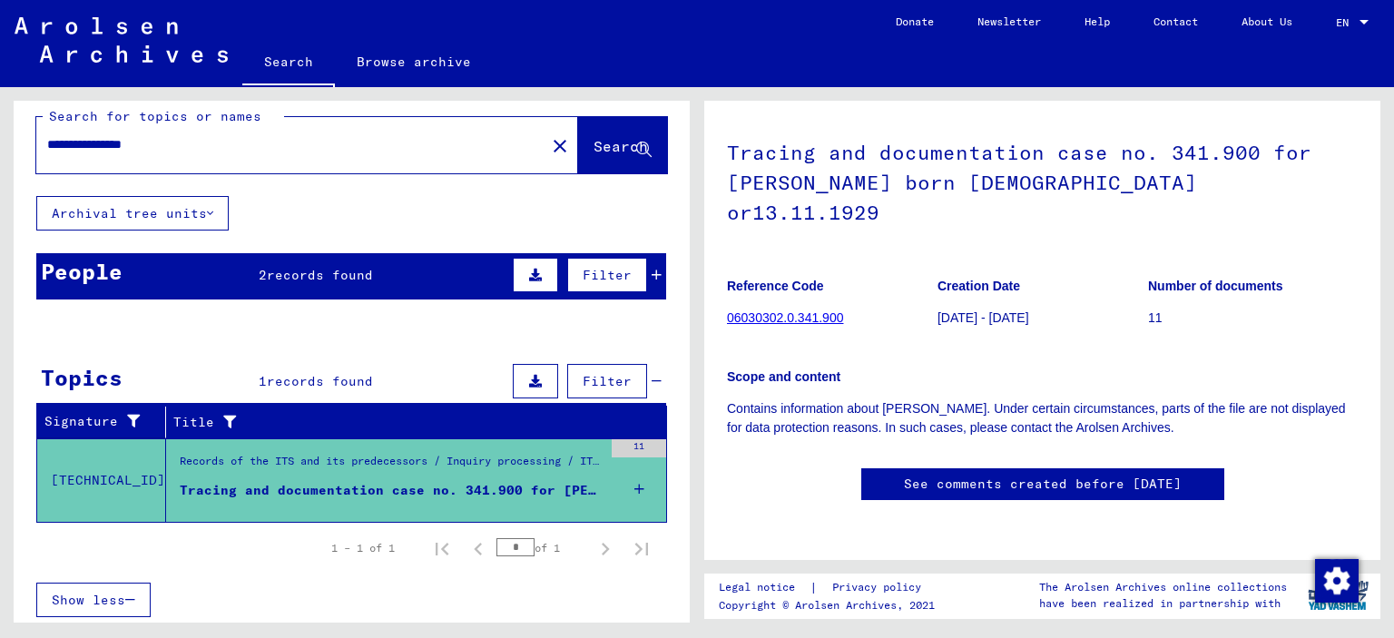
scroll to position [115, 0]
click at [796, 310] on link "06030302.0.341.900" at bounding box center [785, 317] width 116 height 15
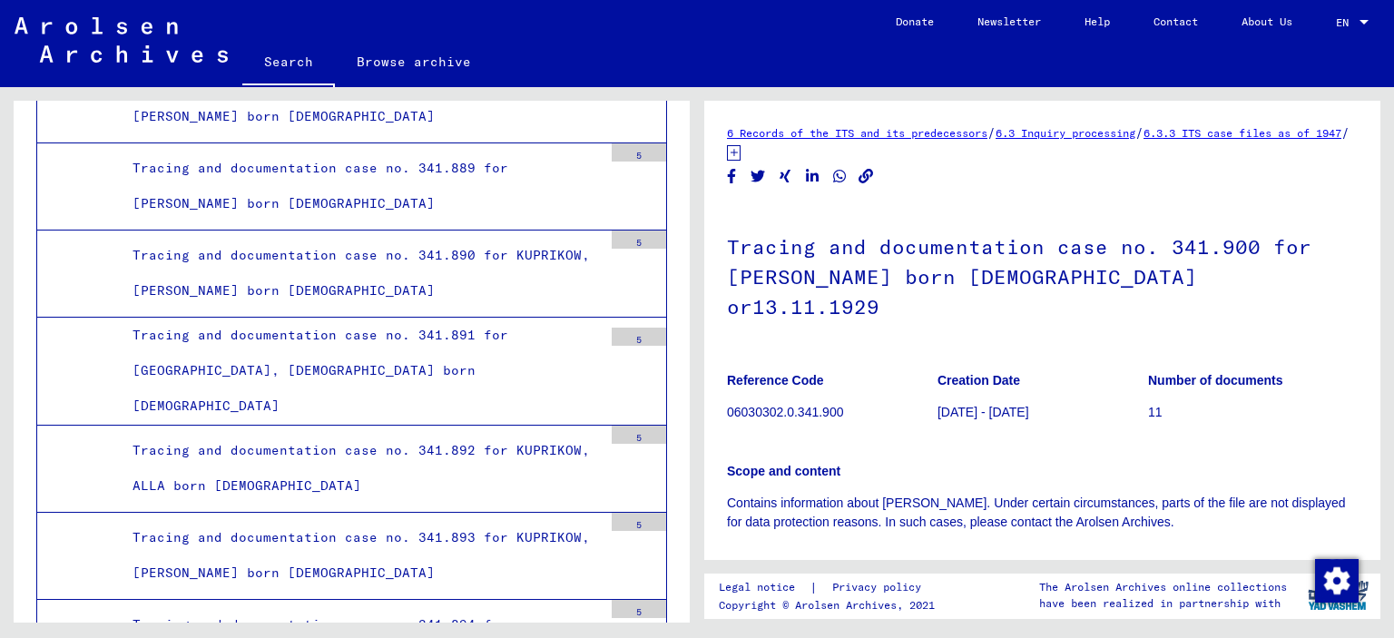
scroll to position [48951, 0]
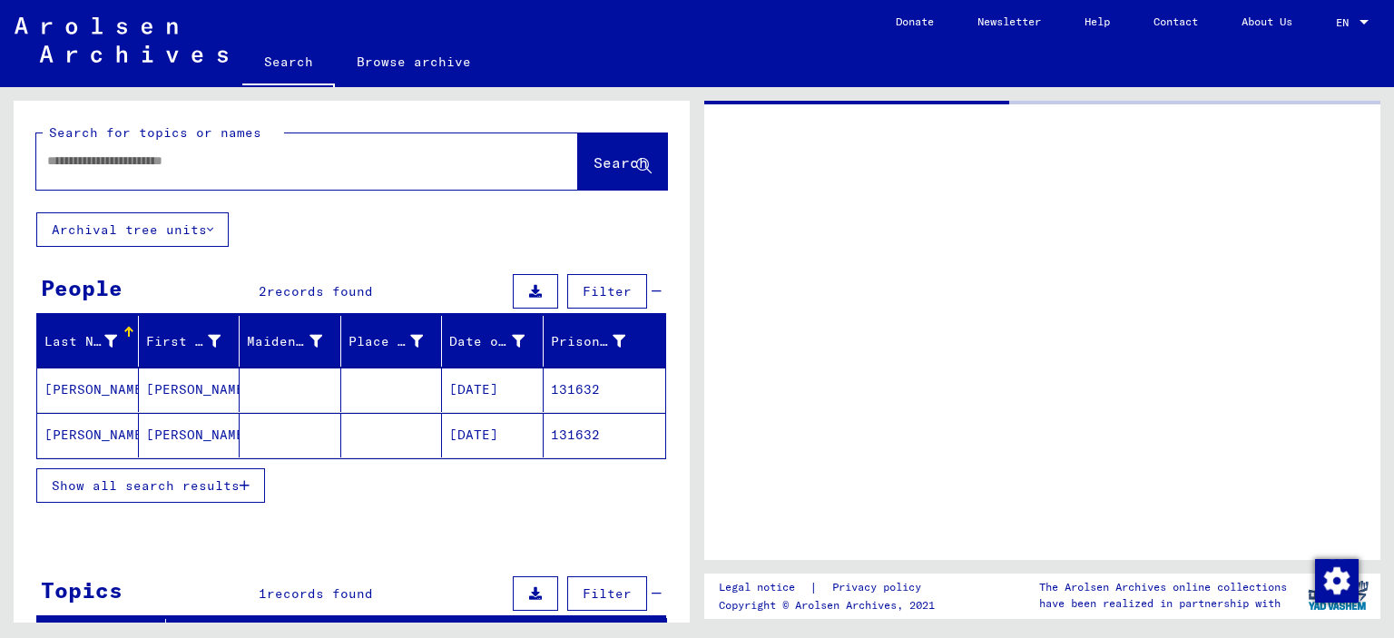
type input "*******"
